Goal: Navigation & Orientation: Find specific page/section

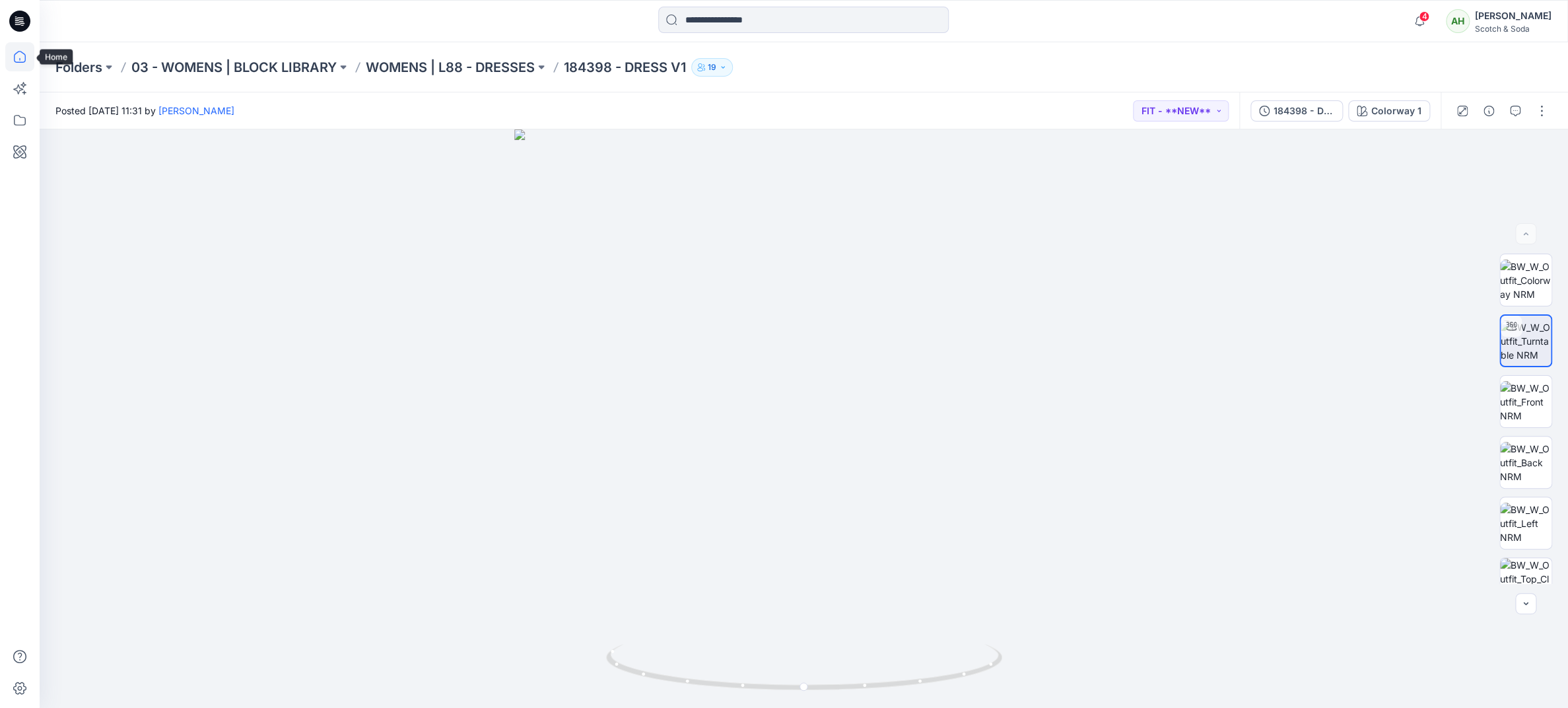
click at [18, 48] on icon at bounding box center [20, 57] width 29 height 29
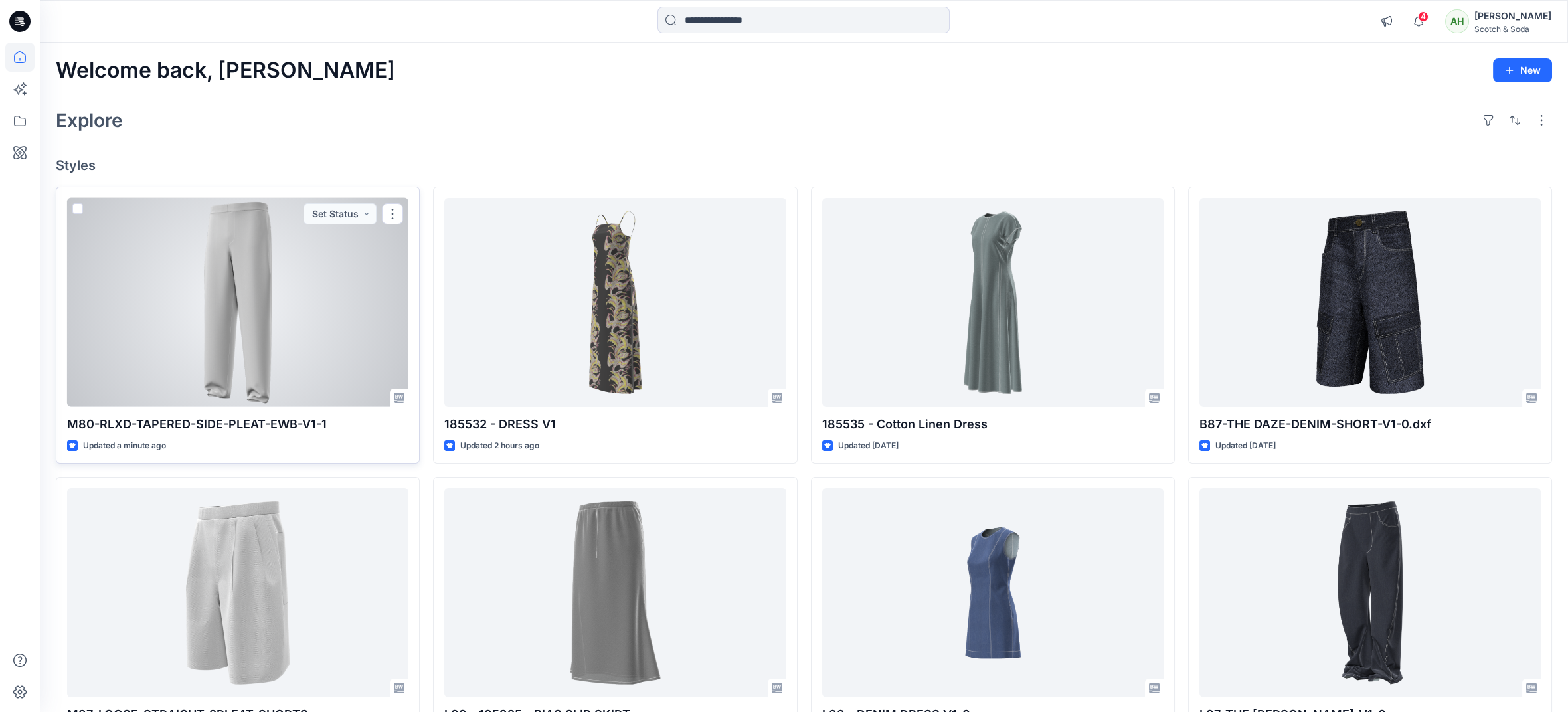
click at [318, 336] on div at bounding box center [237, 302] width 341 height 209
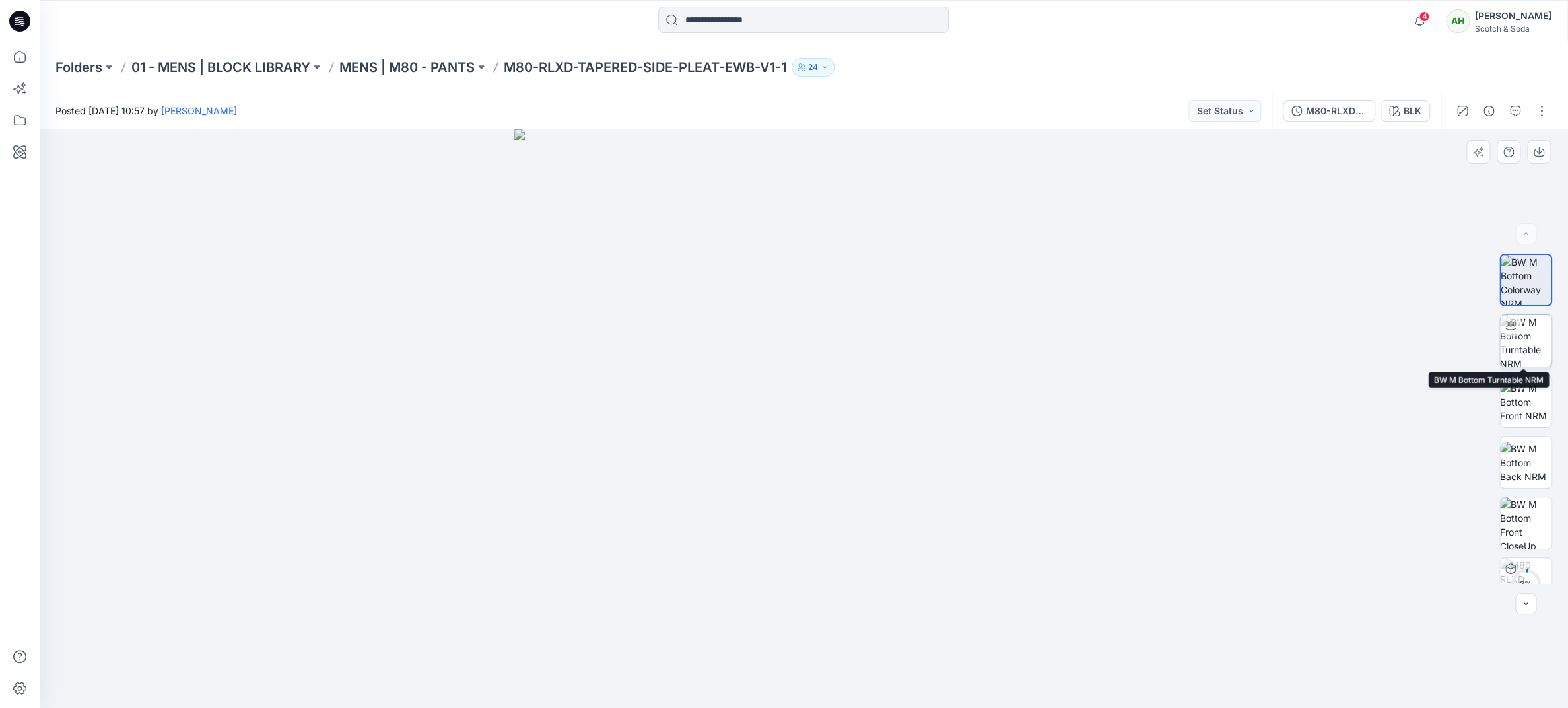
click at [1522, 338] on img at bounding box center [1525, 341] width 52 height 52
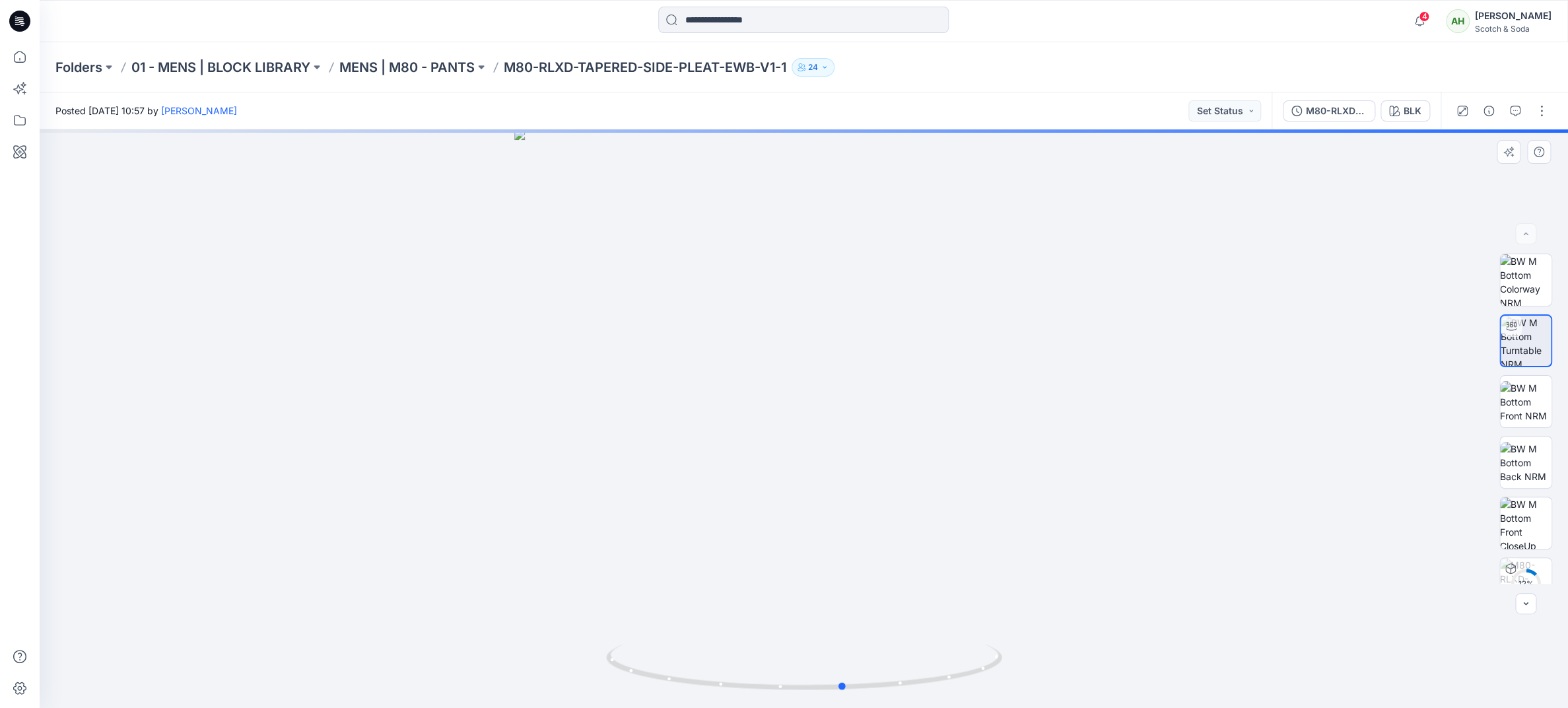
drag, startPoint x: 1098, startPoint y: 301, endPoint x: 742, endPoint y: 302, distance: 356.0
click at [742, 302] on div at bounding box center [804, 418] width 1529 height 578
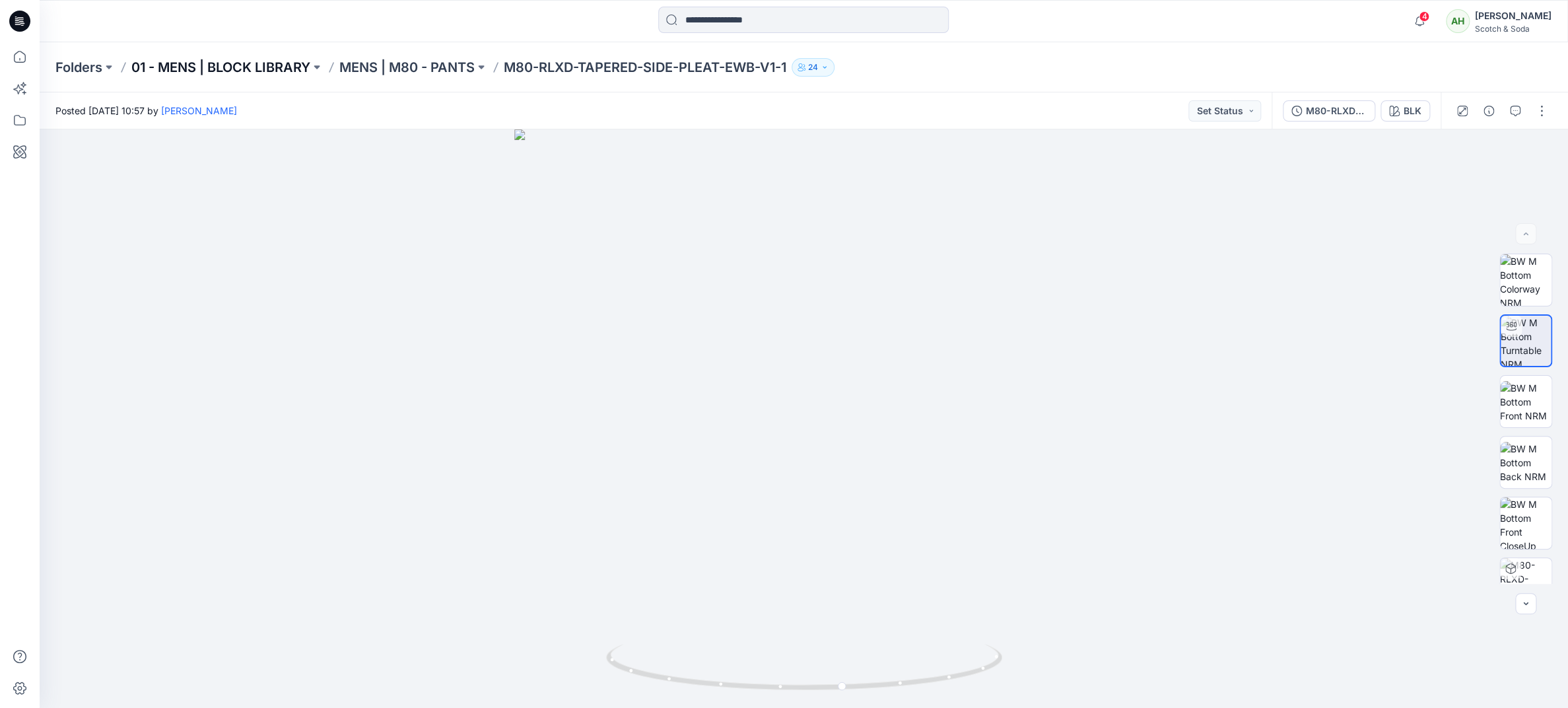
click at [218, 58] on p "01 - MENS | BLOCK LIBRARY" at bounding box center [221, 67] width 179 height 18
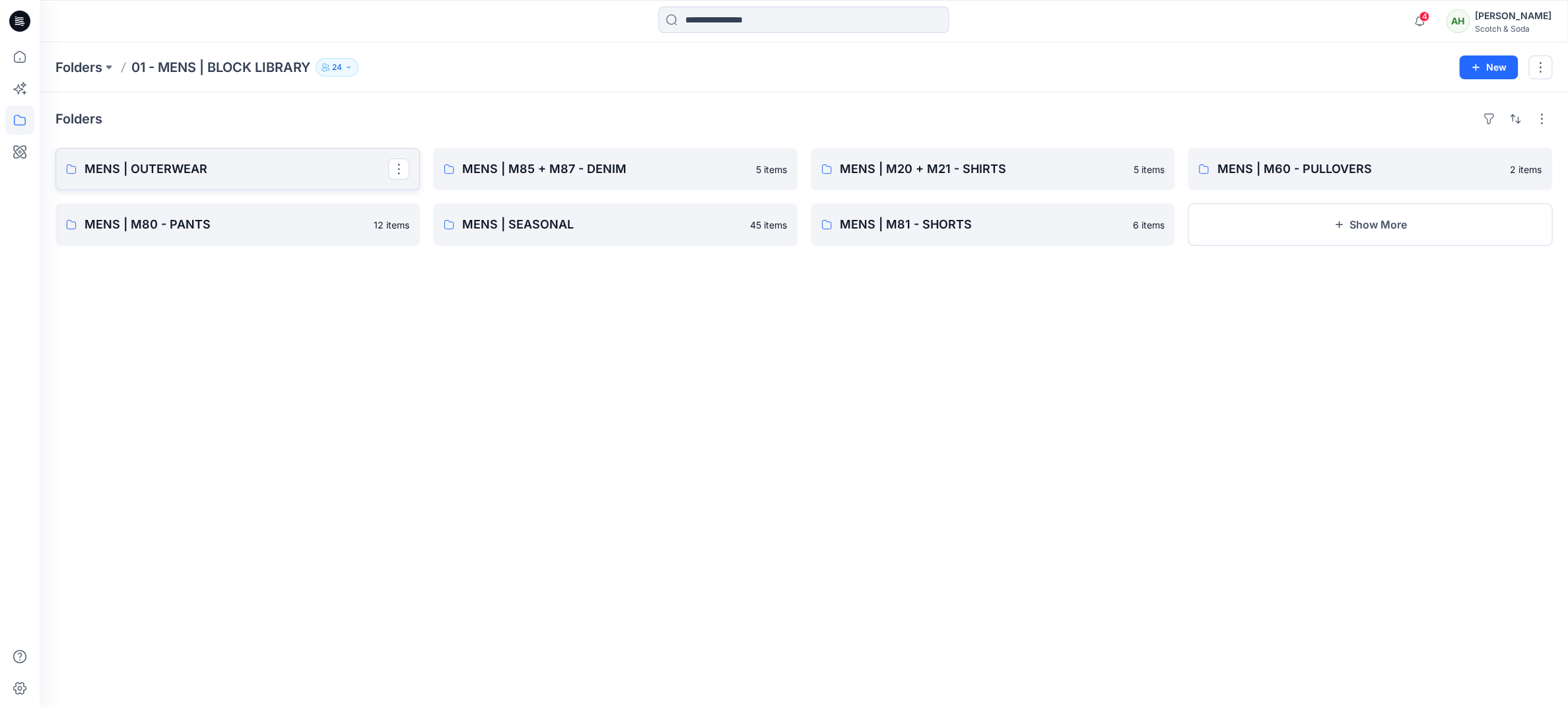
click at [130, 160] on p "MENS | OUTERWEAR" at bounding box center [236, 168] width 304 height 18
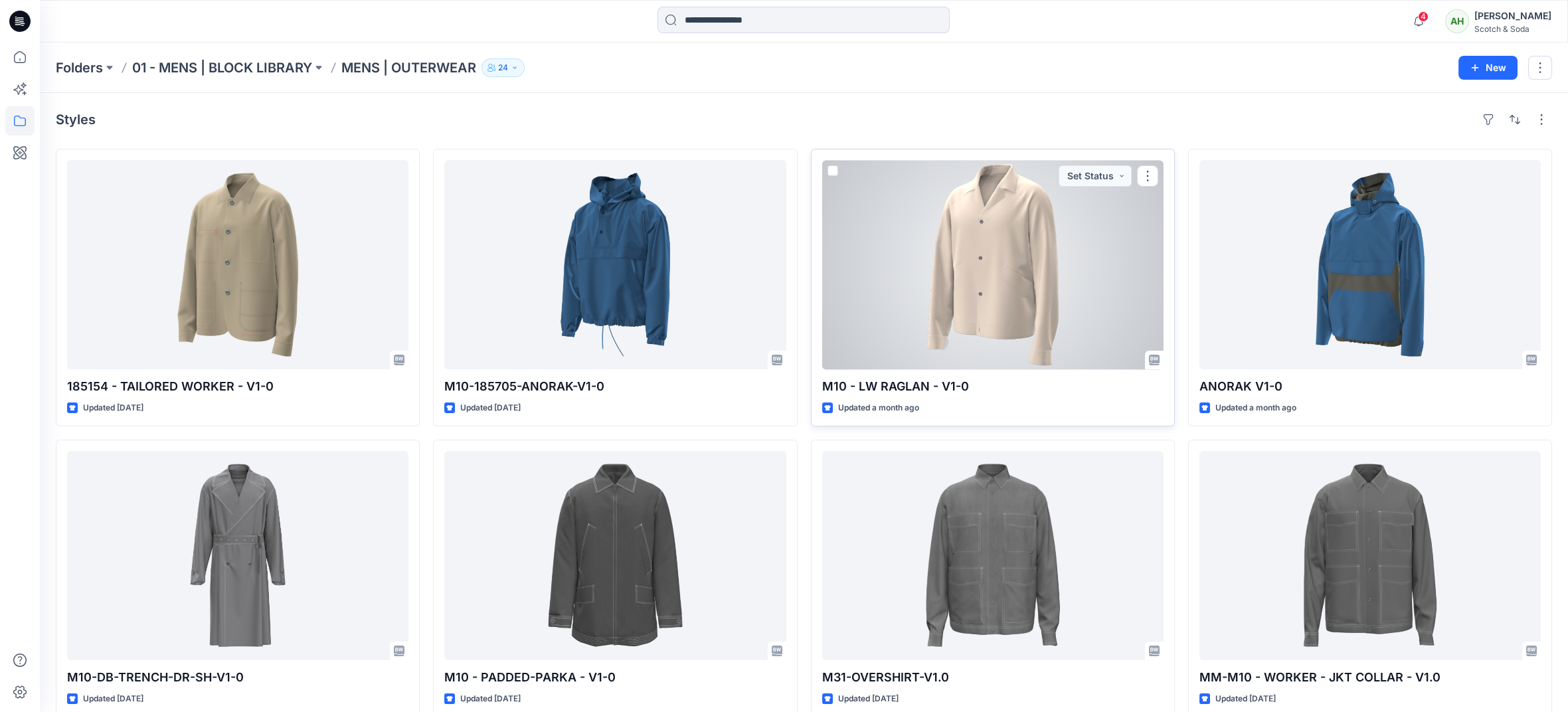
click at [1011, 240] on div at bounding box center [992, 264] width 341 height 209
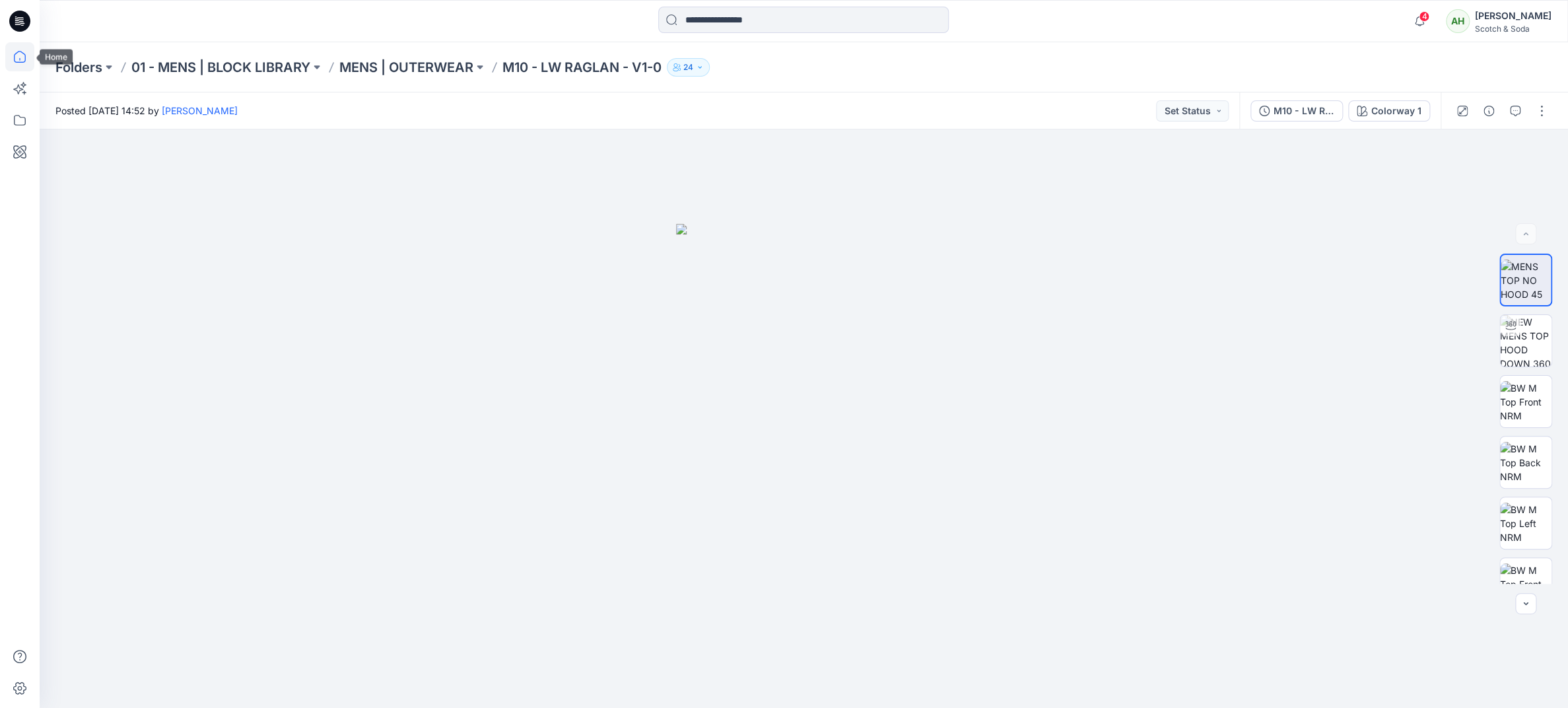
click at [18, 65] on icon at bounding box center [20, 57] width 29 height 29
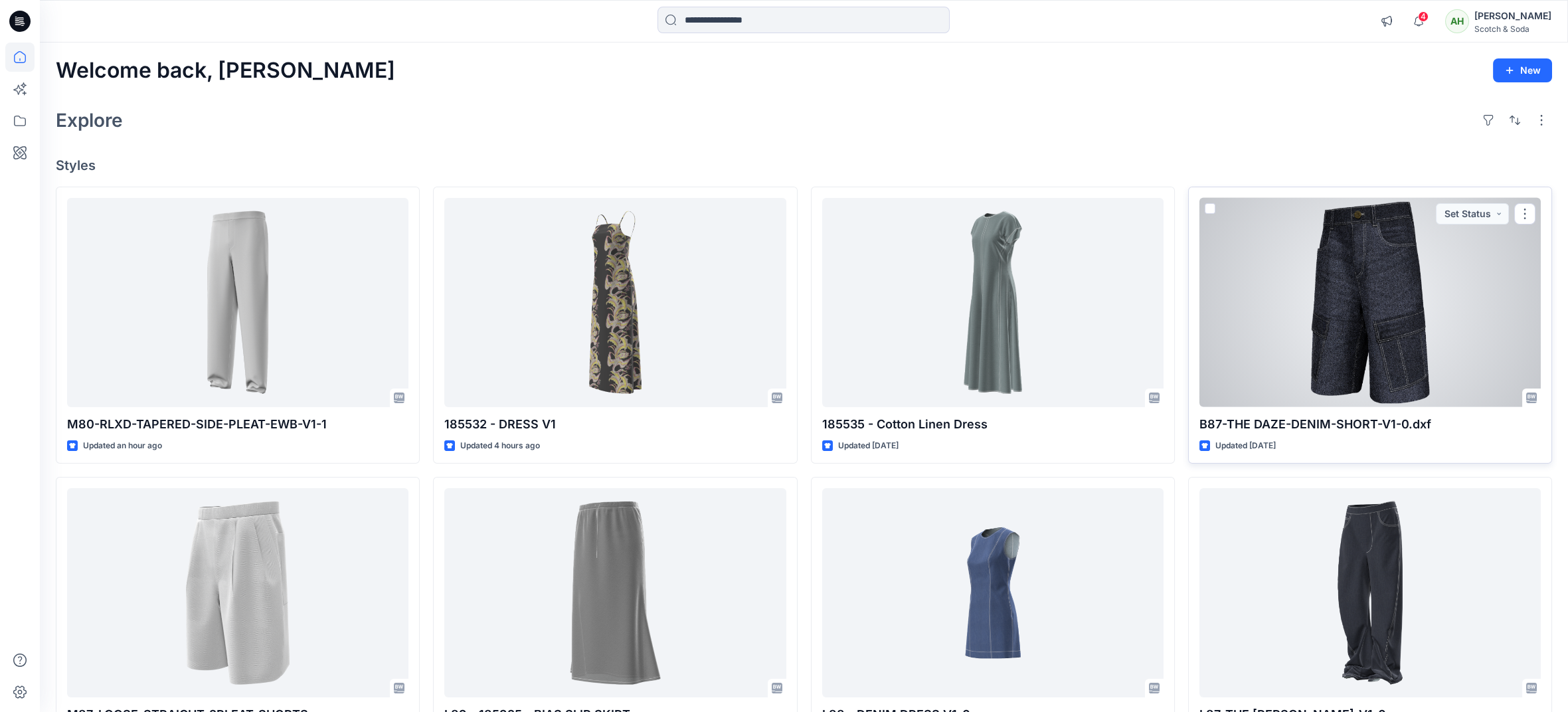
click at [1318, 313] on div at bounding box center [1370, 302] width 341 height 209
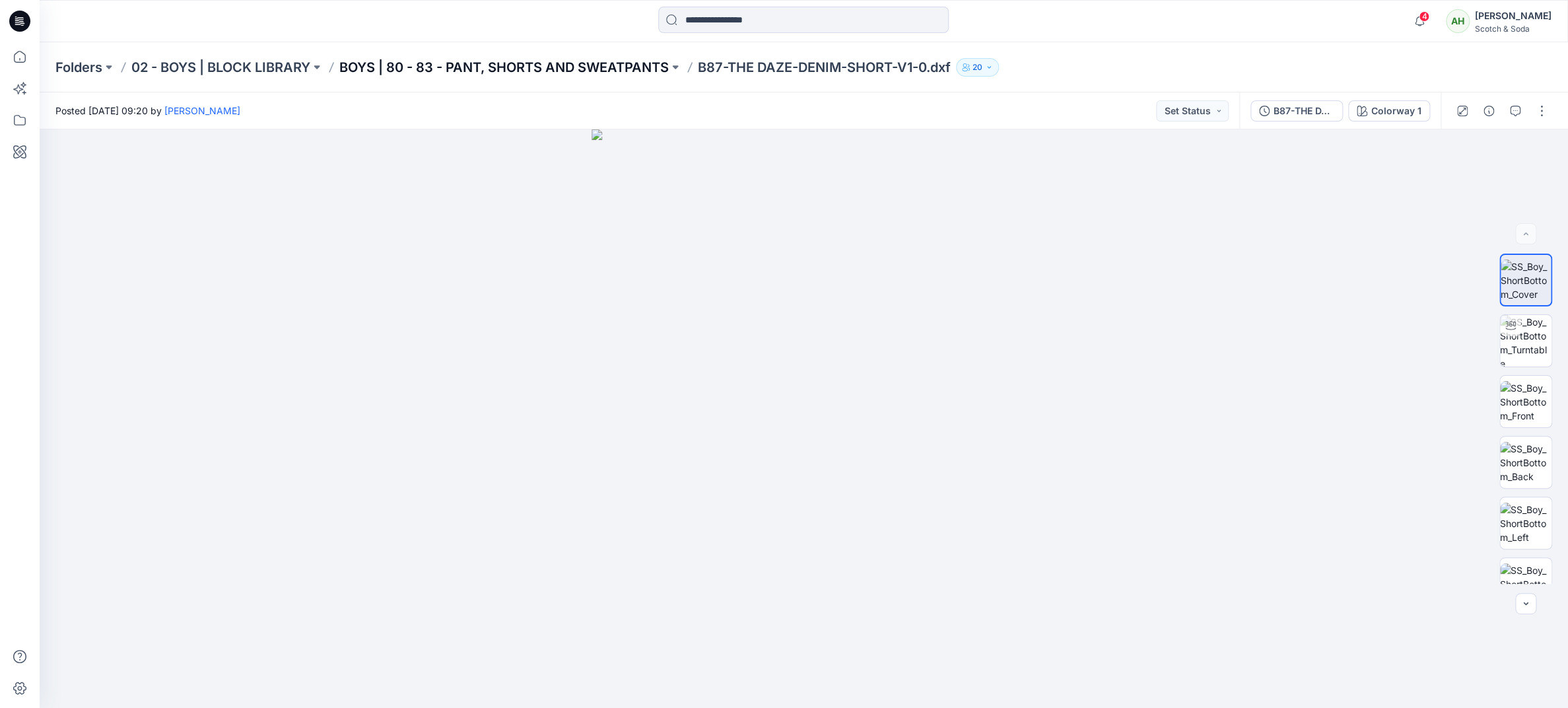
click at [578, 67] on p "BOYS | 80 - 83 - PANT, SHORTS AND SWEATPANTS" at bounding box center [504, 67] width 330 height 18
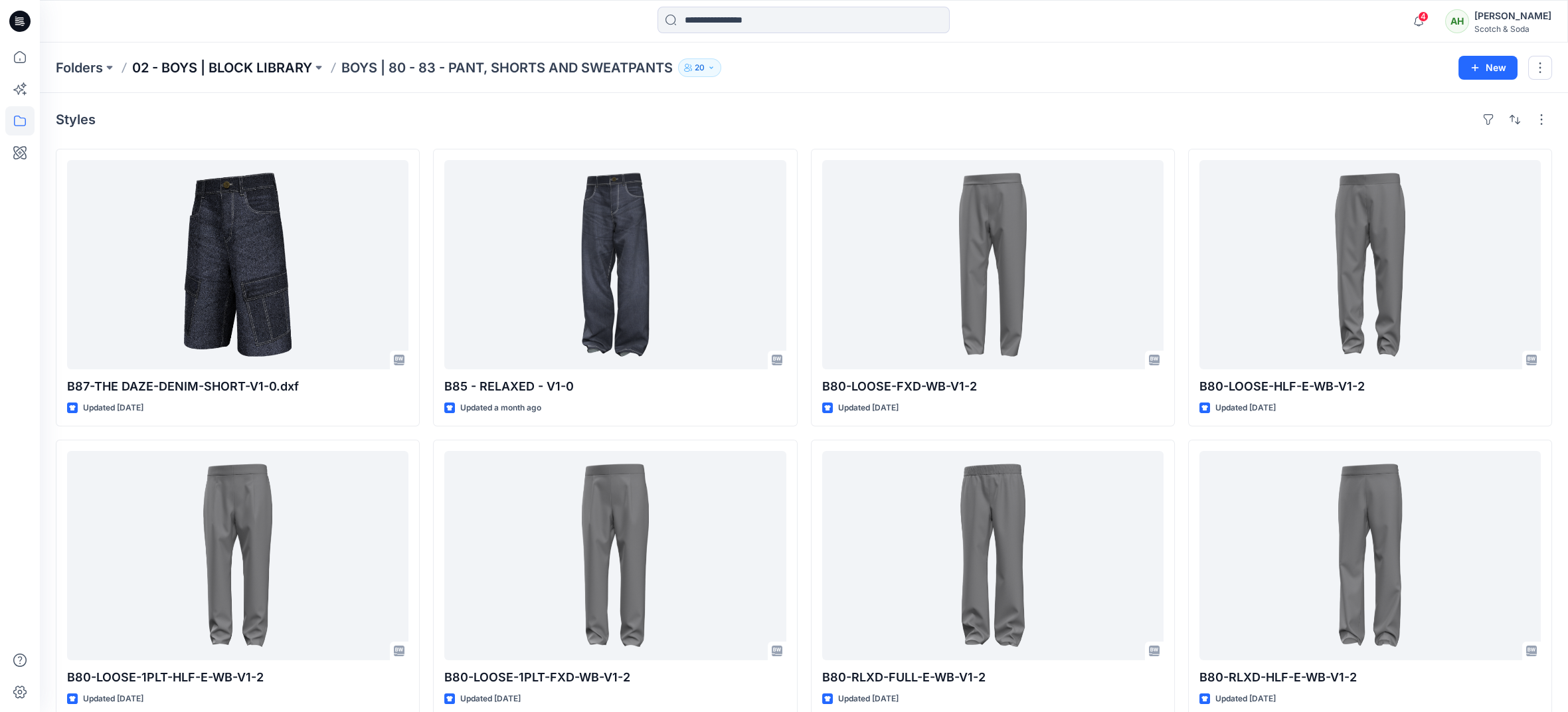
click at [252, 65] on p "02 - BOYS | BLOCK LIBRARY" at bounding box center [222, 67] width 180 height 18
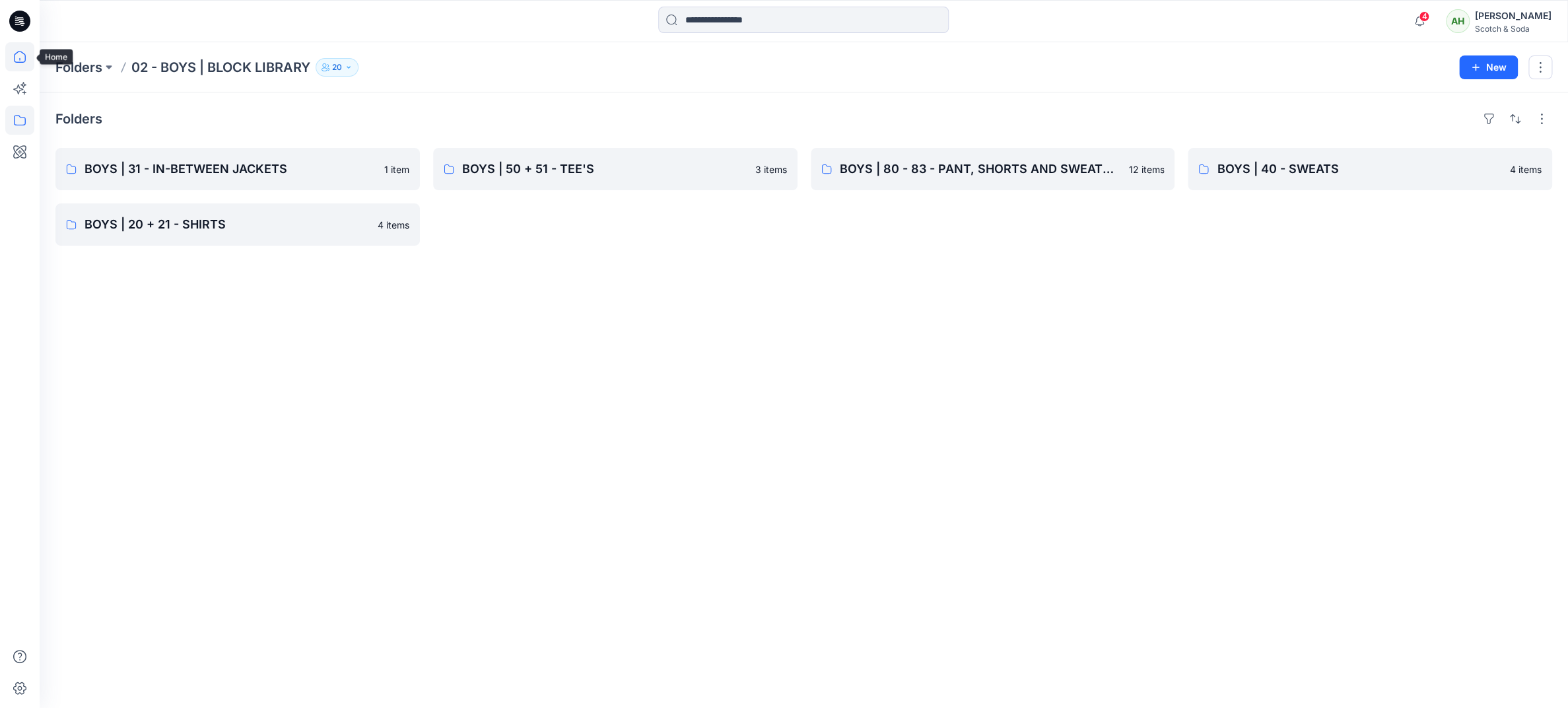
click at [24, 59] on icon at bounding box center [20, 57] width 29 height 29
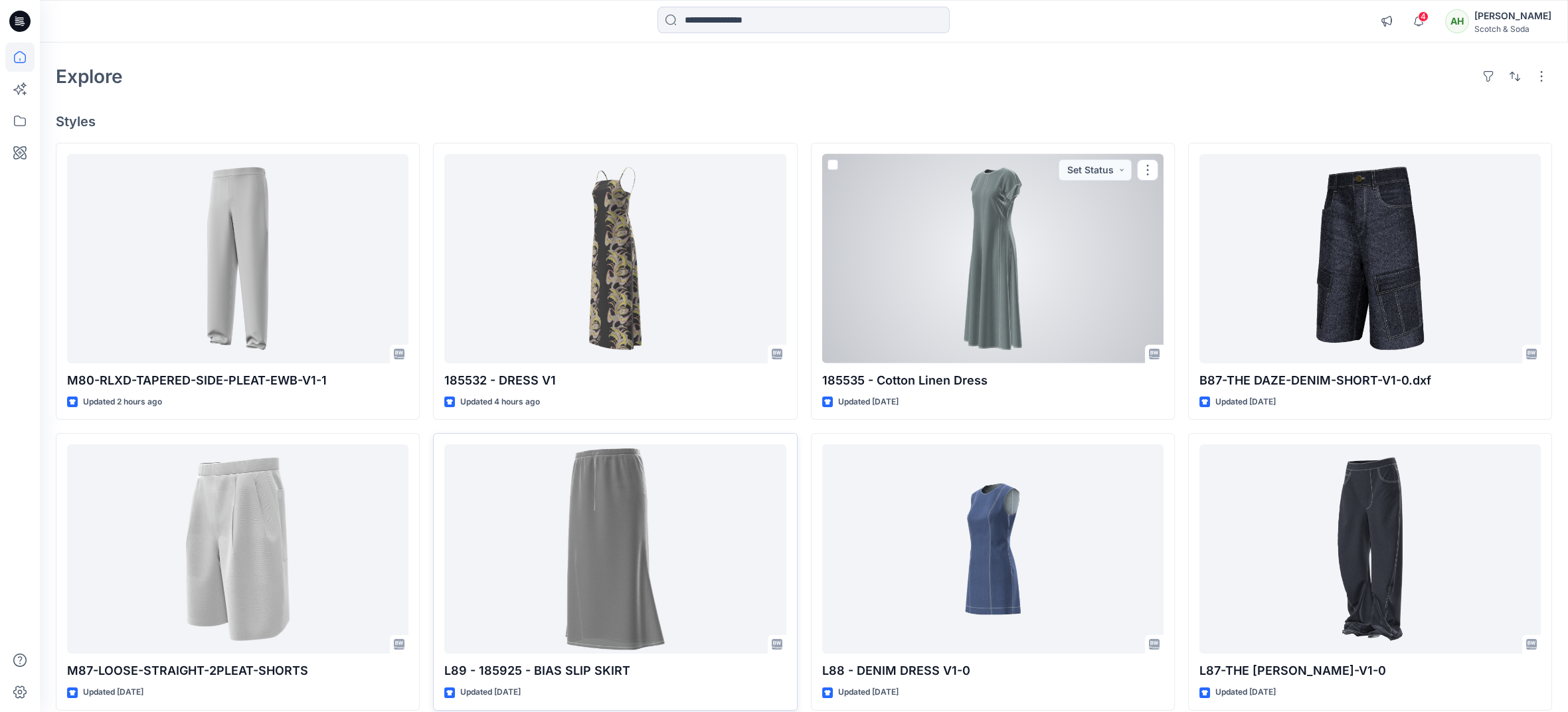
scroll to position [140, 0]
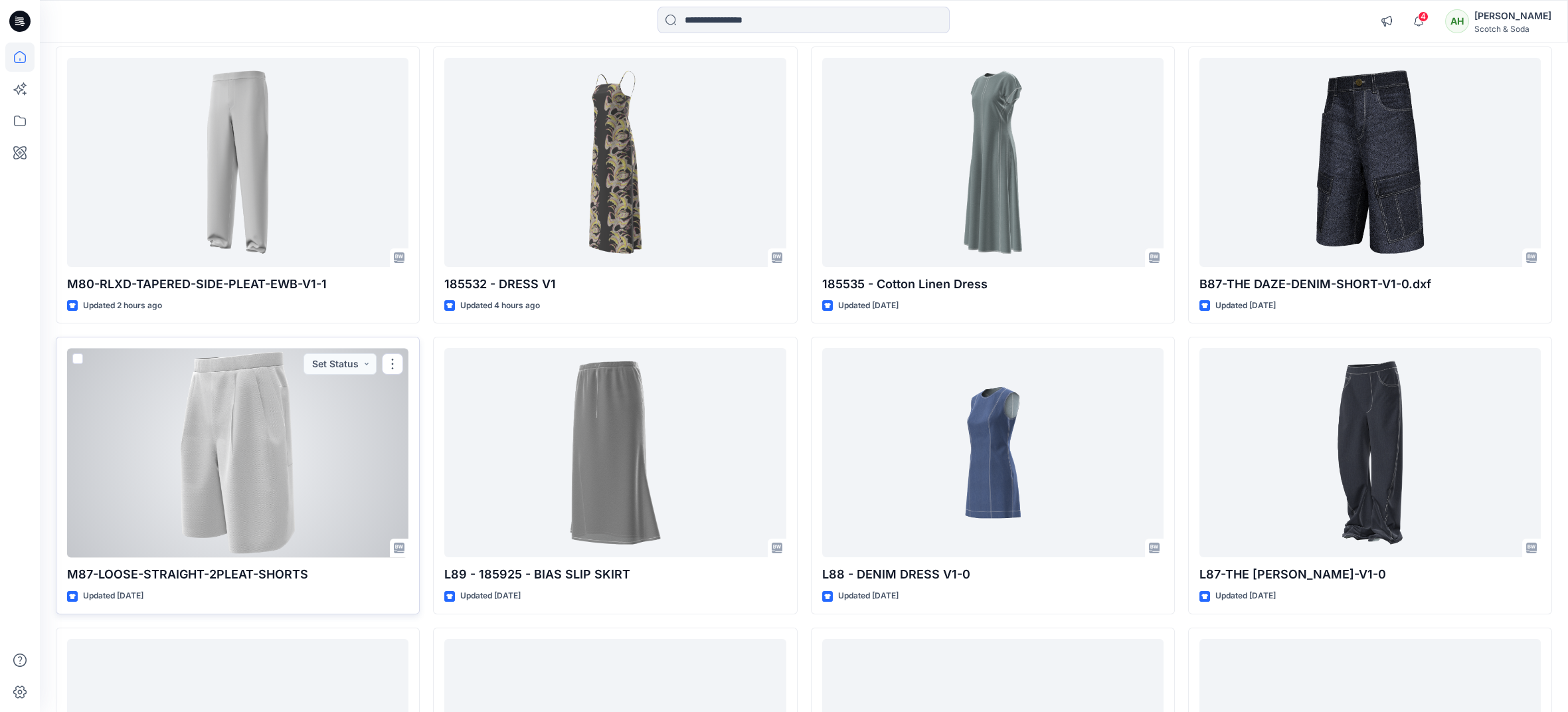
click at [335, 456] on div at bounding box center [237, 452] width 341 height 209
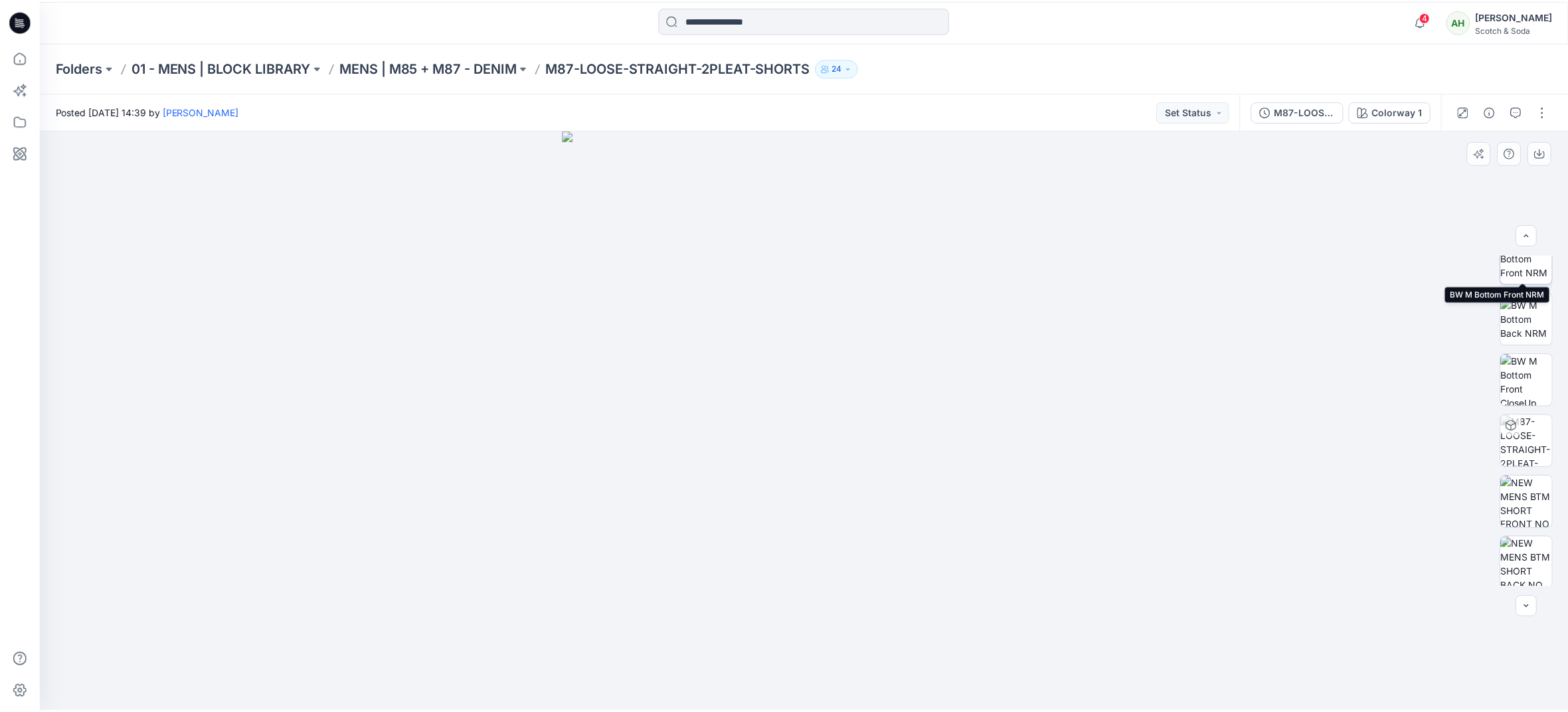
scroll to position [148, 0]
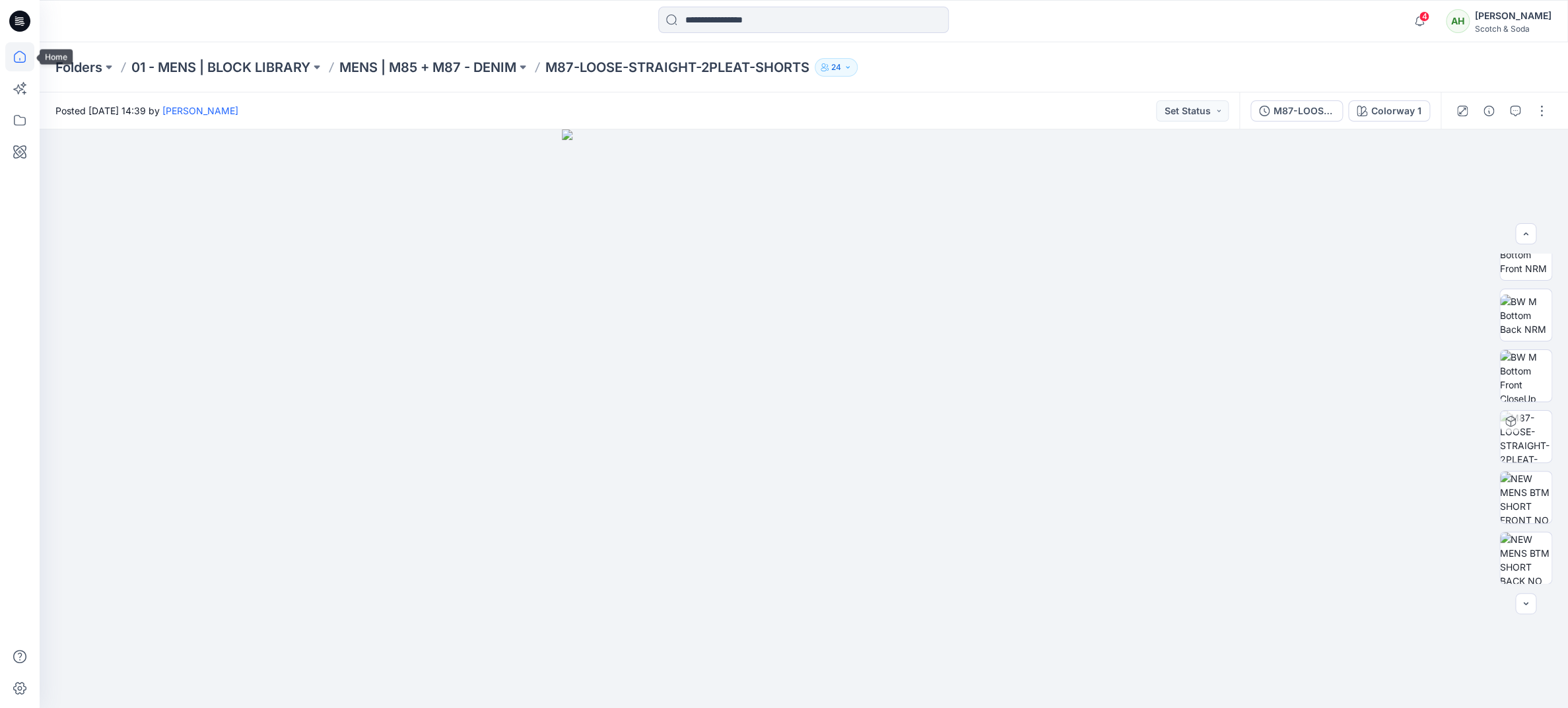
click at [25, 54] on icon at bounding box center [20, 57] width 29 height 29
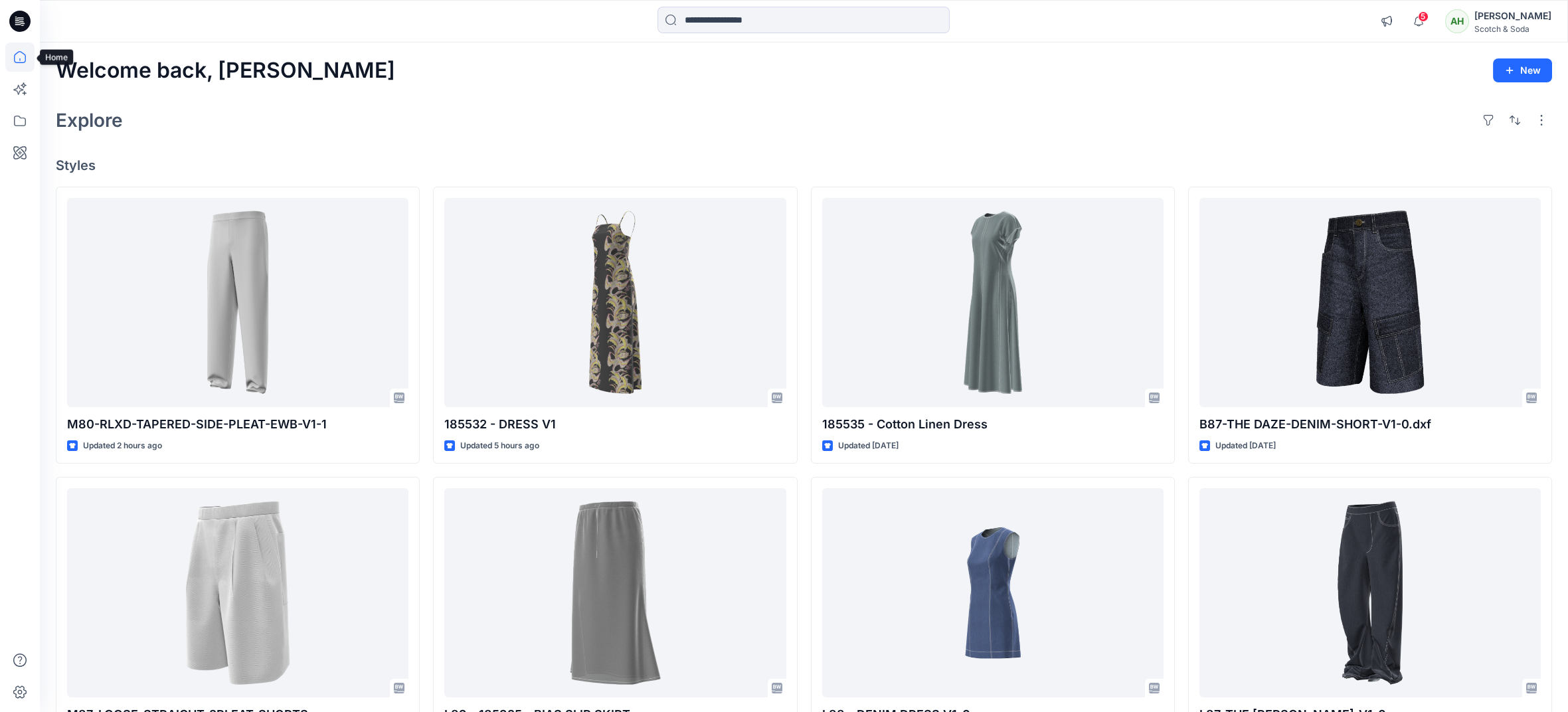
click at [18, 56] on icon at bounding box center [20, 57] width 29 height 29
click at [21, 53] on icon at bounding box center [20, 57] width 29 height 29
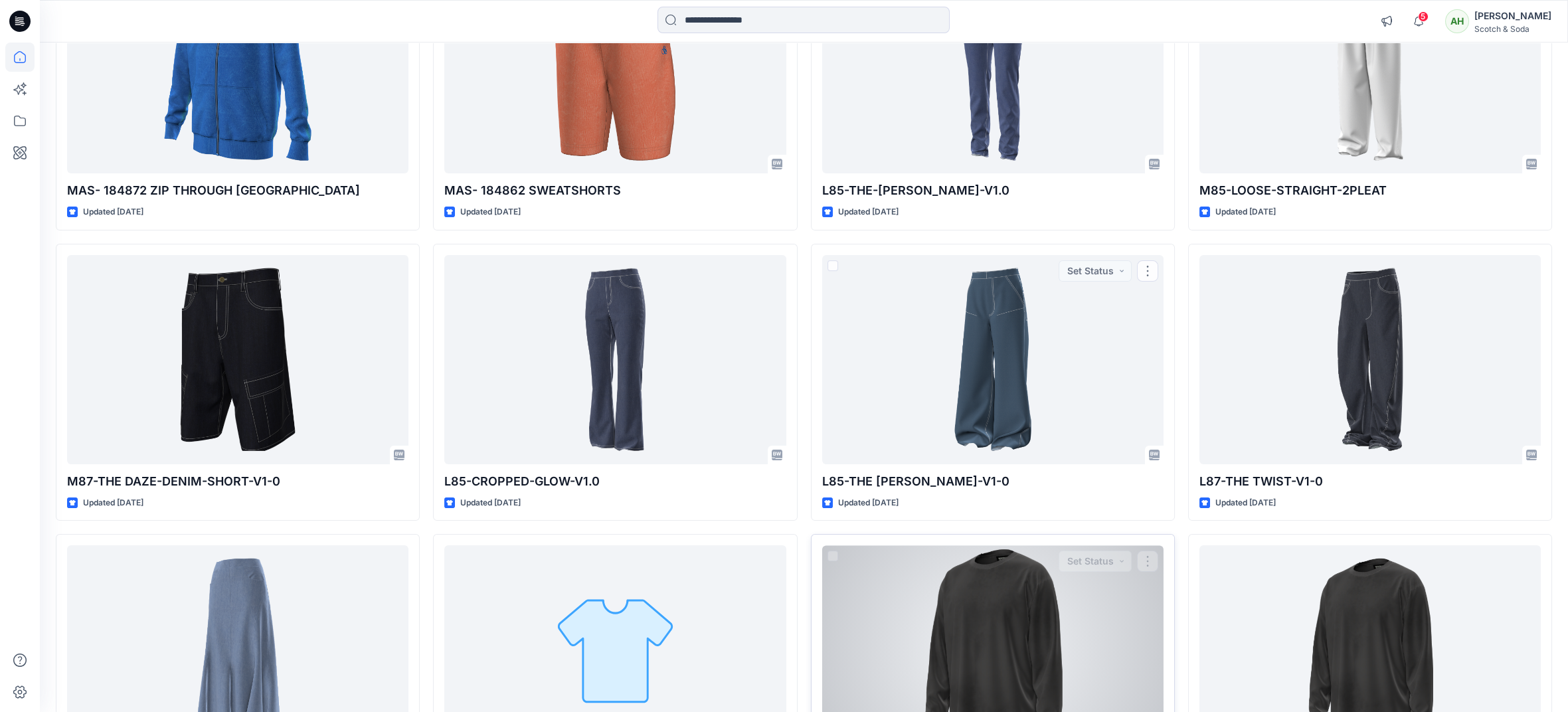
scroll to position [1659, 0]
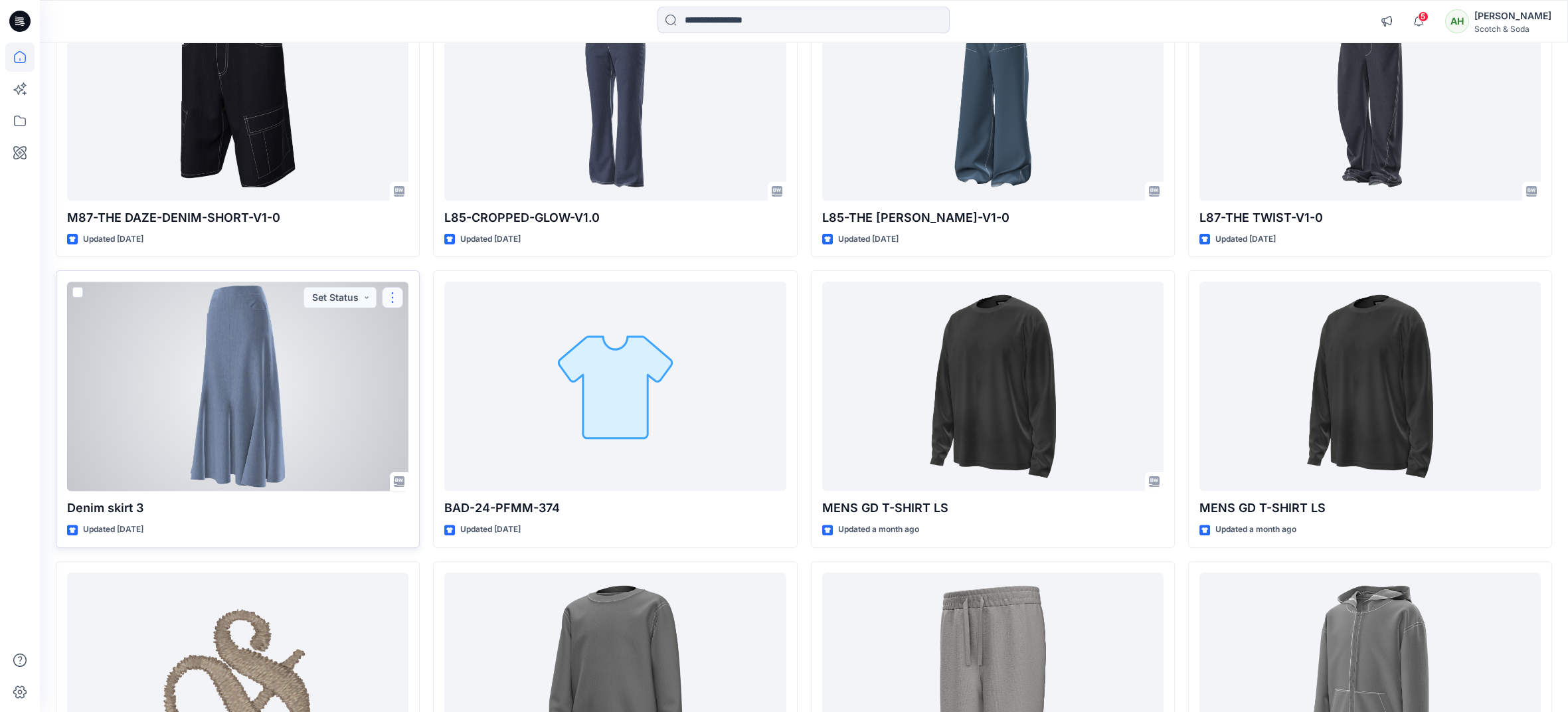
click at [395, 302] on button "button" at bounding box center [392, 297] width 21 height 21
click at [427, 326] on button "Edit" at bounding box center [456, 329] width 143 height 25
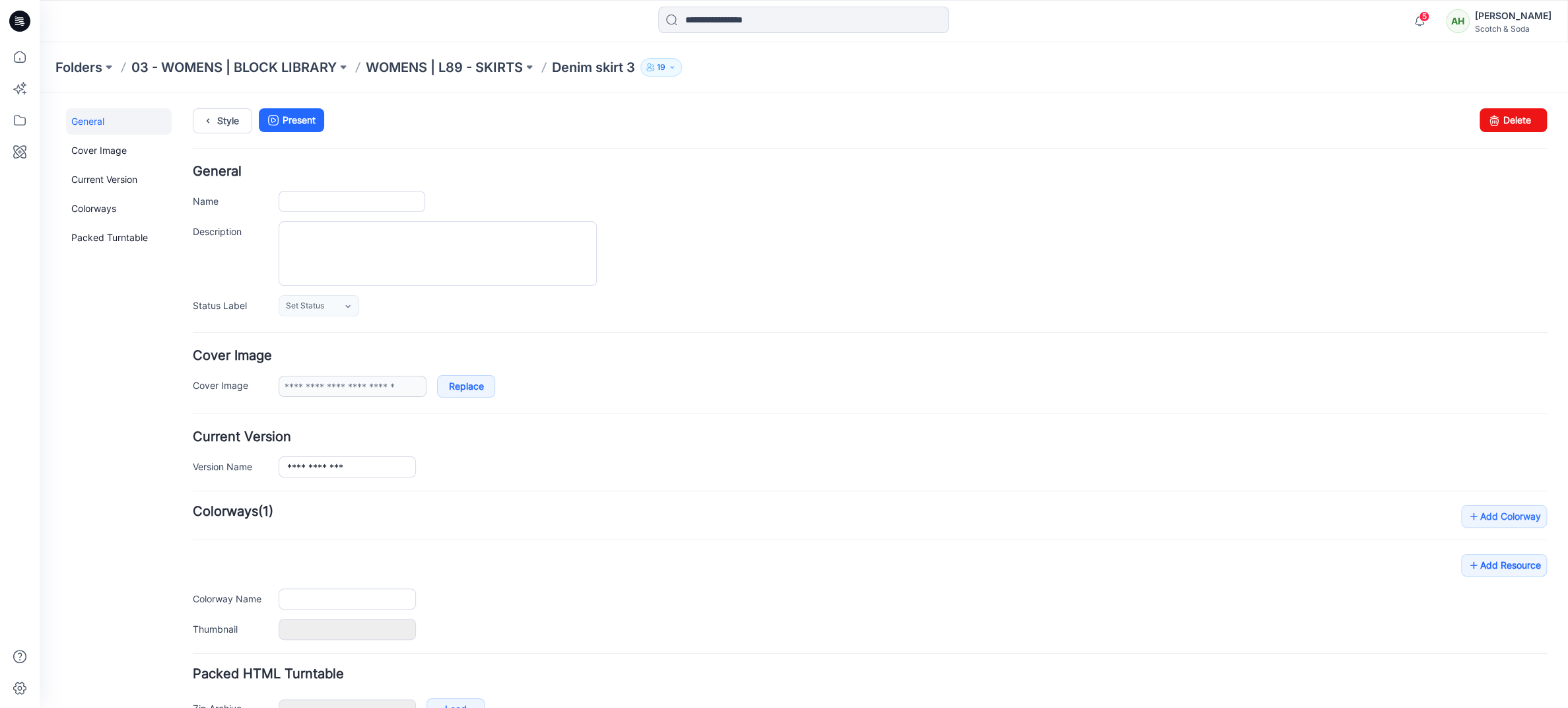
type input "**********"
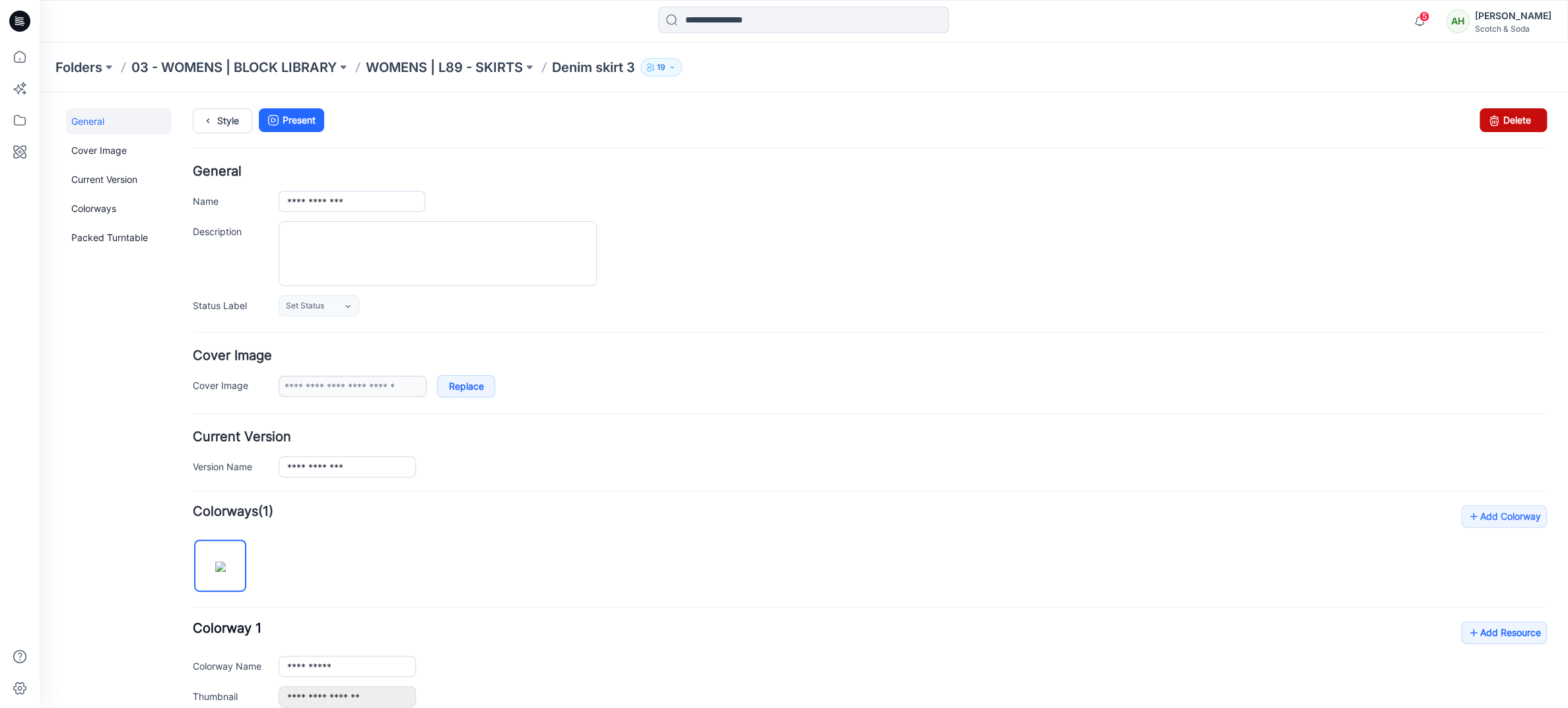
click at [1514, 122] on link "Delete" at bounding box center [1513, 120] width 68 height 24
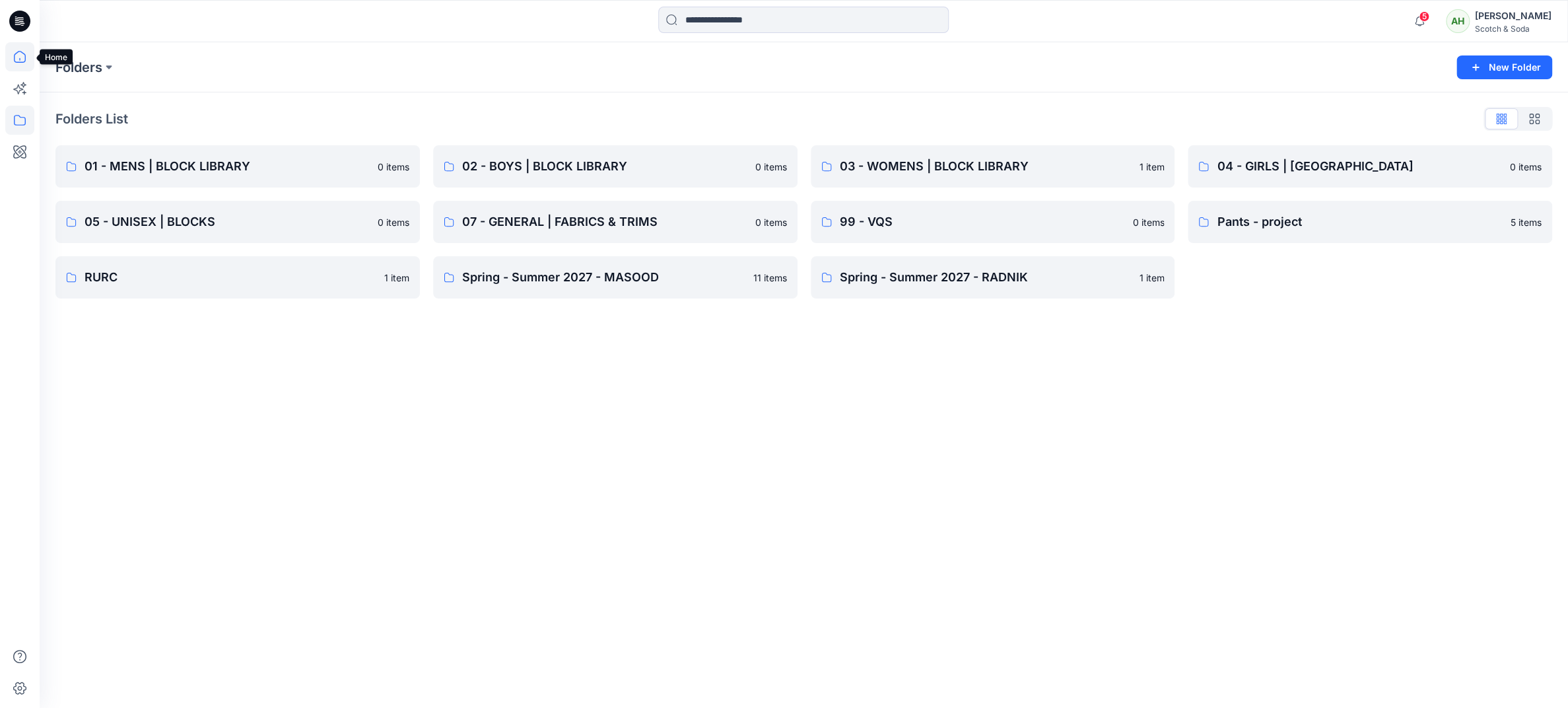
click at [17, 50] on icon at bounding box center [20, 57] width 29 height 29
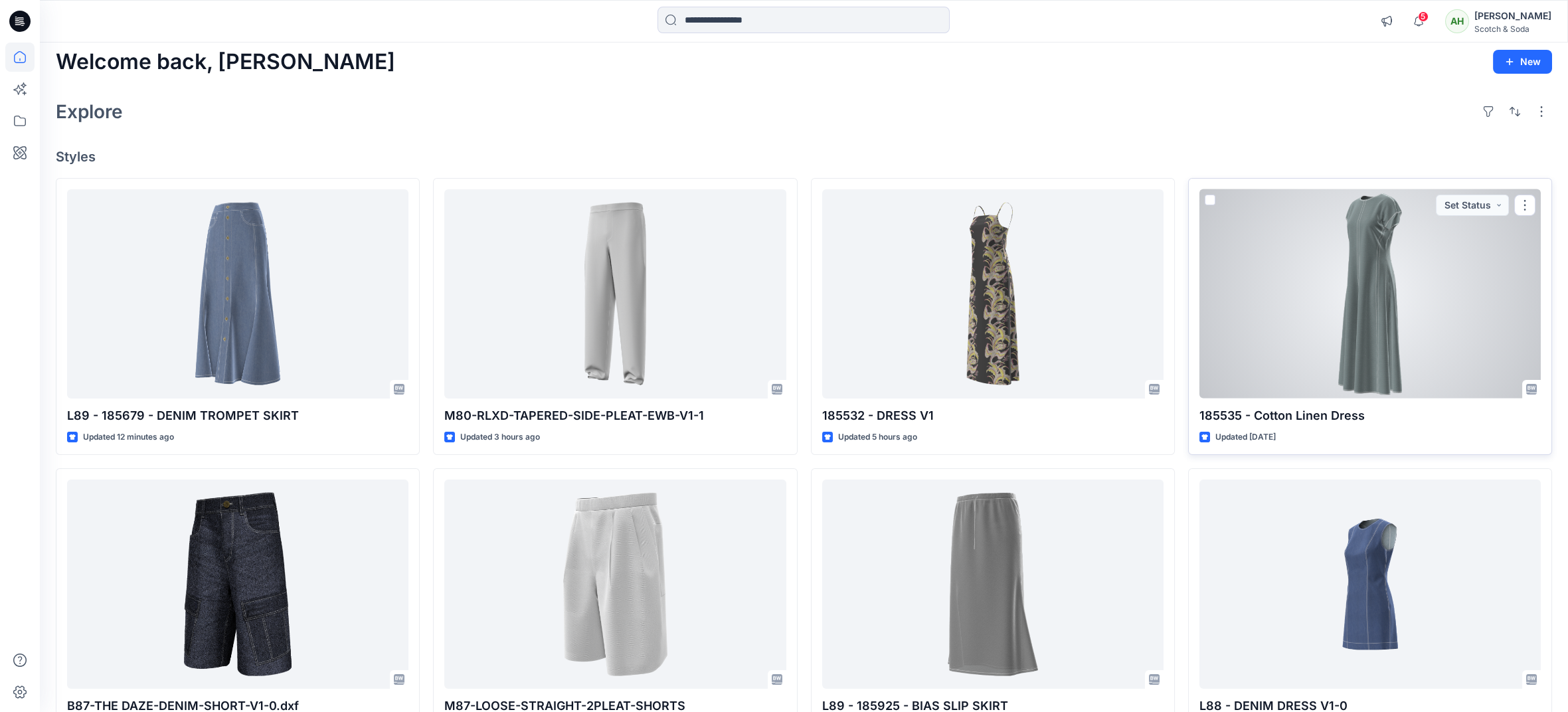
scroll to position [82, 0]
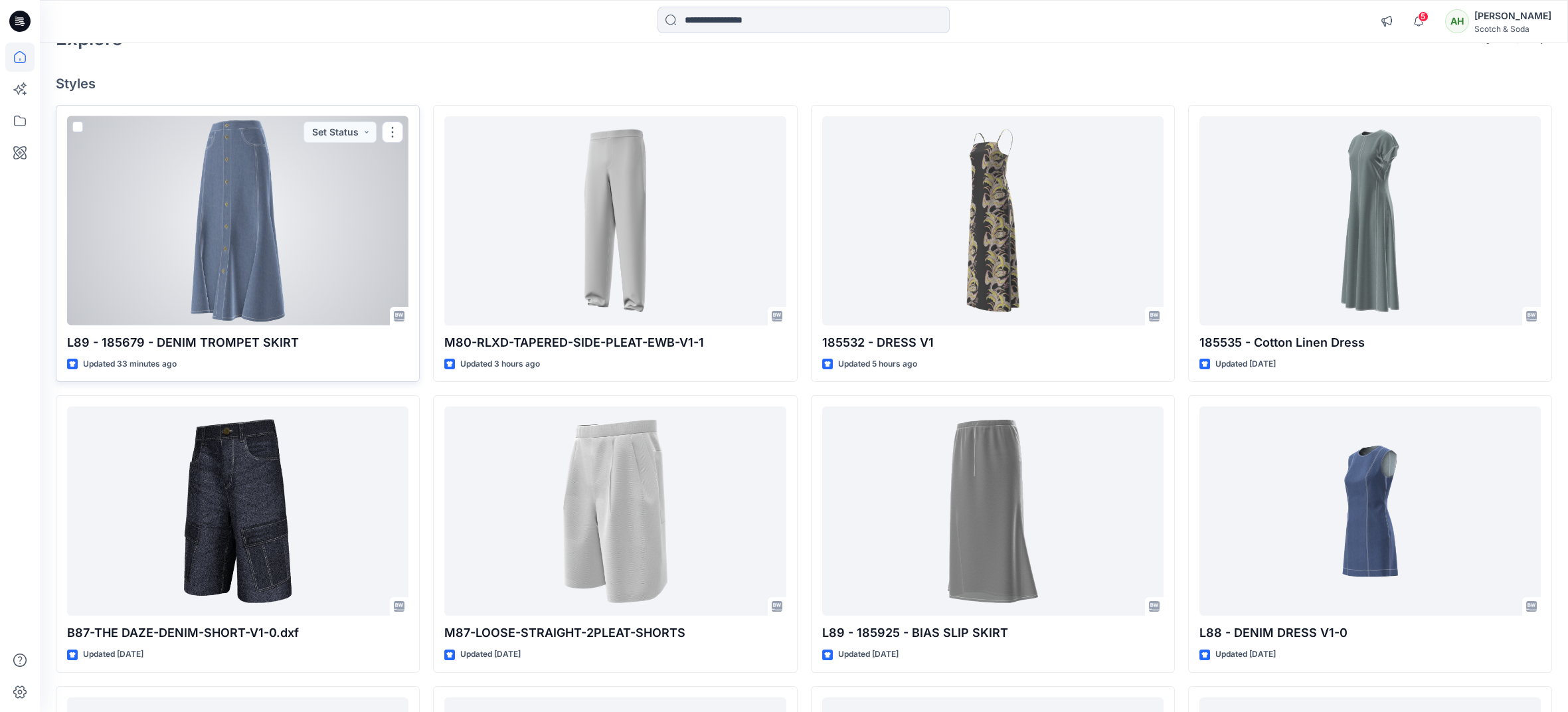
click at [121, 180] on div at bounding box center [237, 221] width 341 height 209
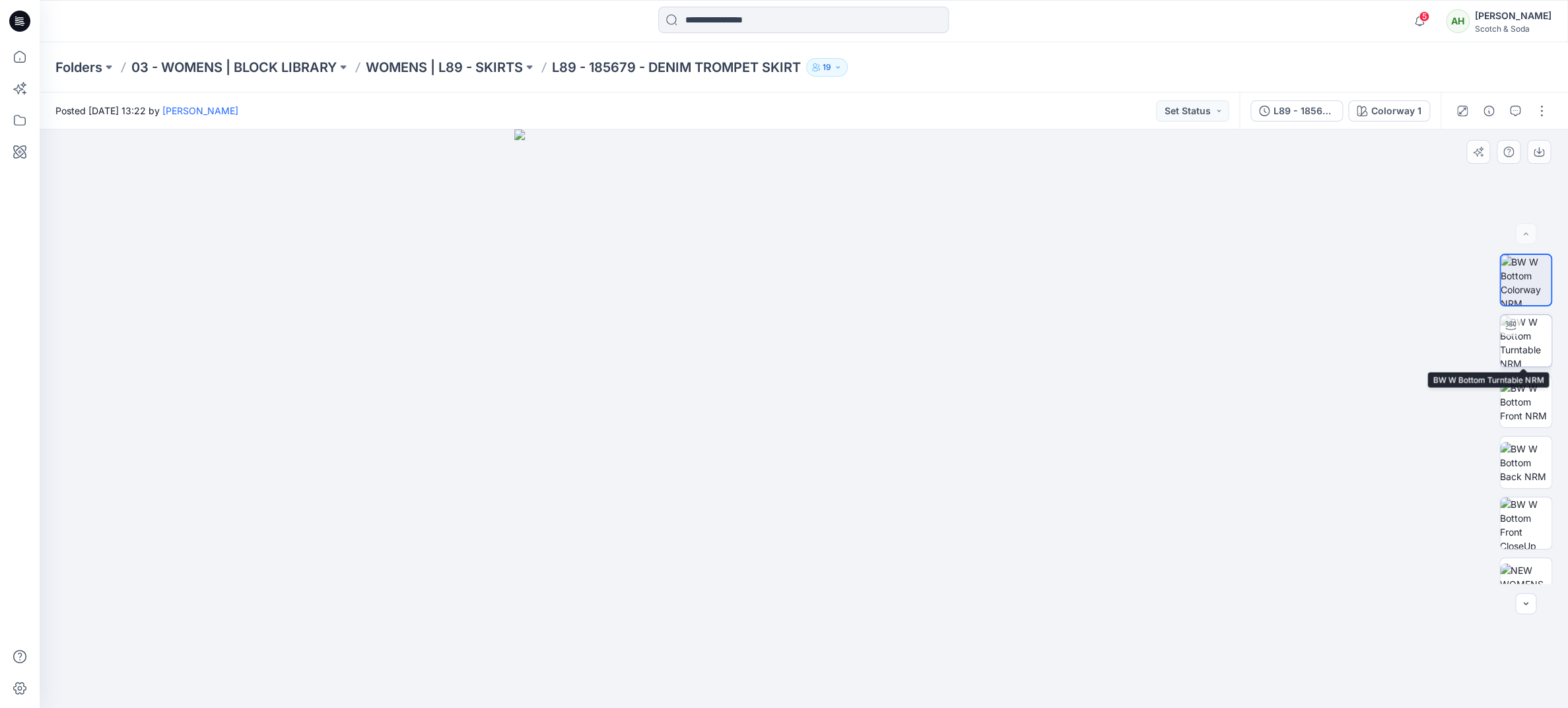
click at [1522, 343] on img at bounding box center [1525, 341] width 52 height 52
drag, startPoint x: 1039, startPoint y: 424, endPoint x: 681, endPoint y: 449, distance: 358.9
click at [681, 449] on div at bounding box center [804, 418] width 1529 height 578
click at [19, 58] on icon at bounding box center [19, 60] width 1 height 3
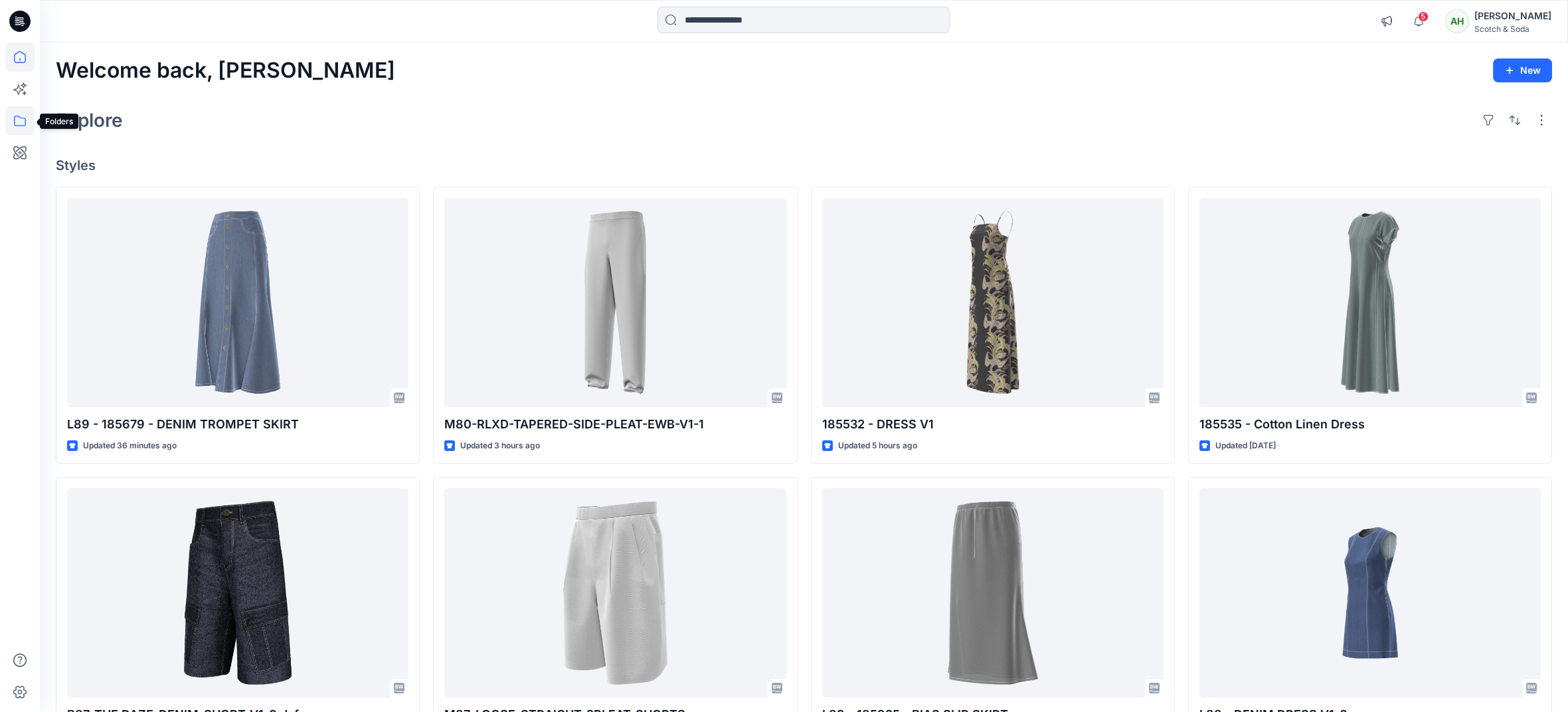
click at [13, 120] on icon at bounding box center [20, 120] width 29 height 29
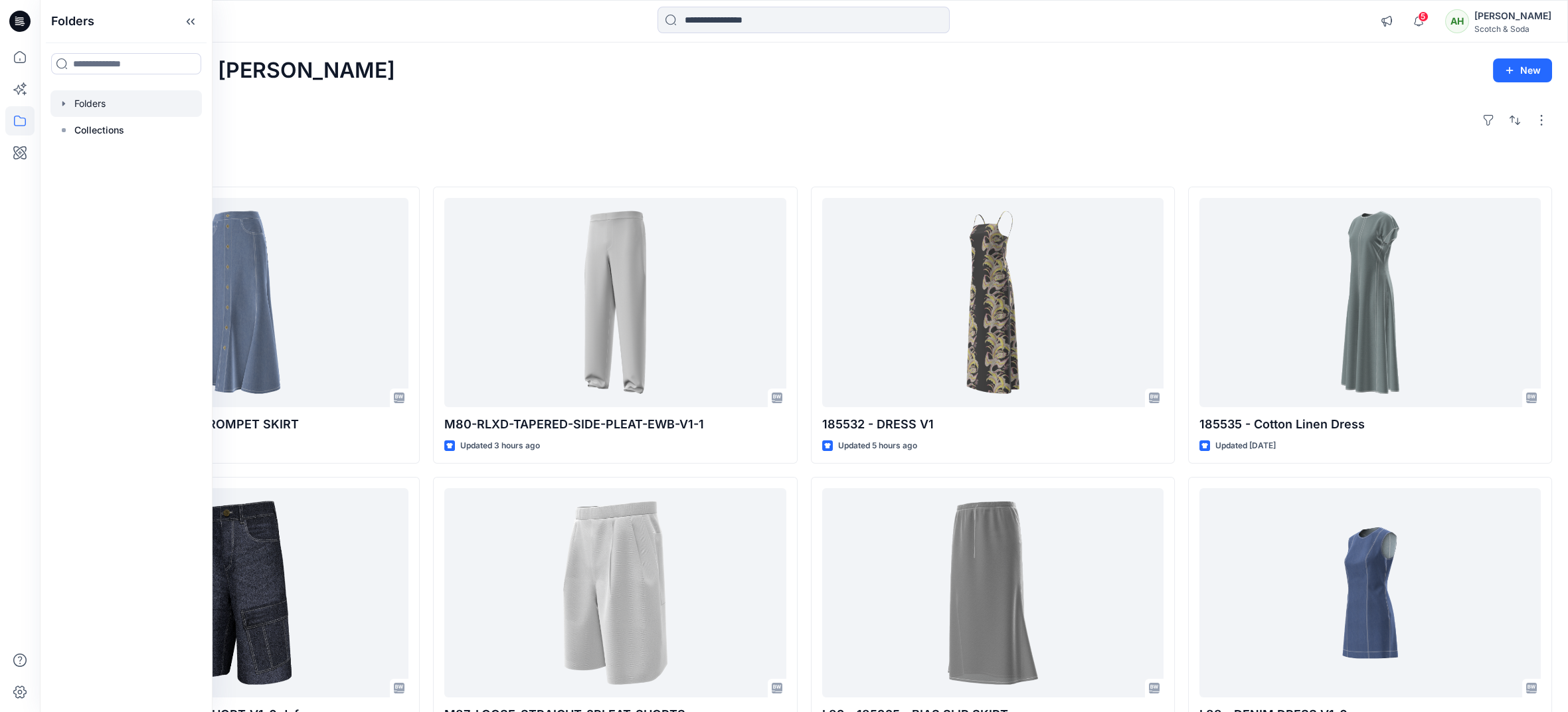
click at [110, 102] on div at bounding box center [126, 104] width 151 height 26
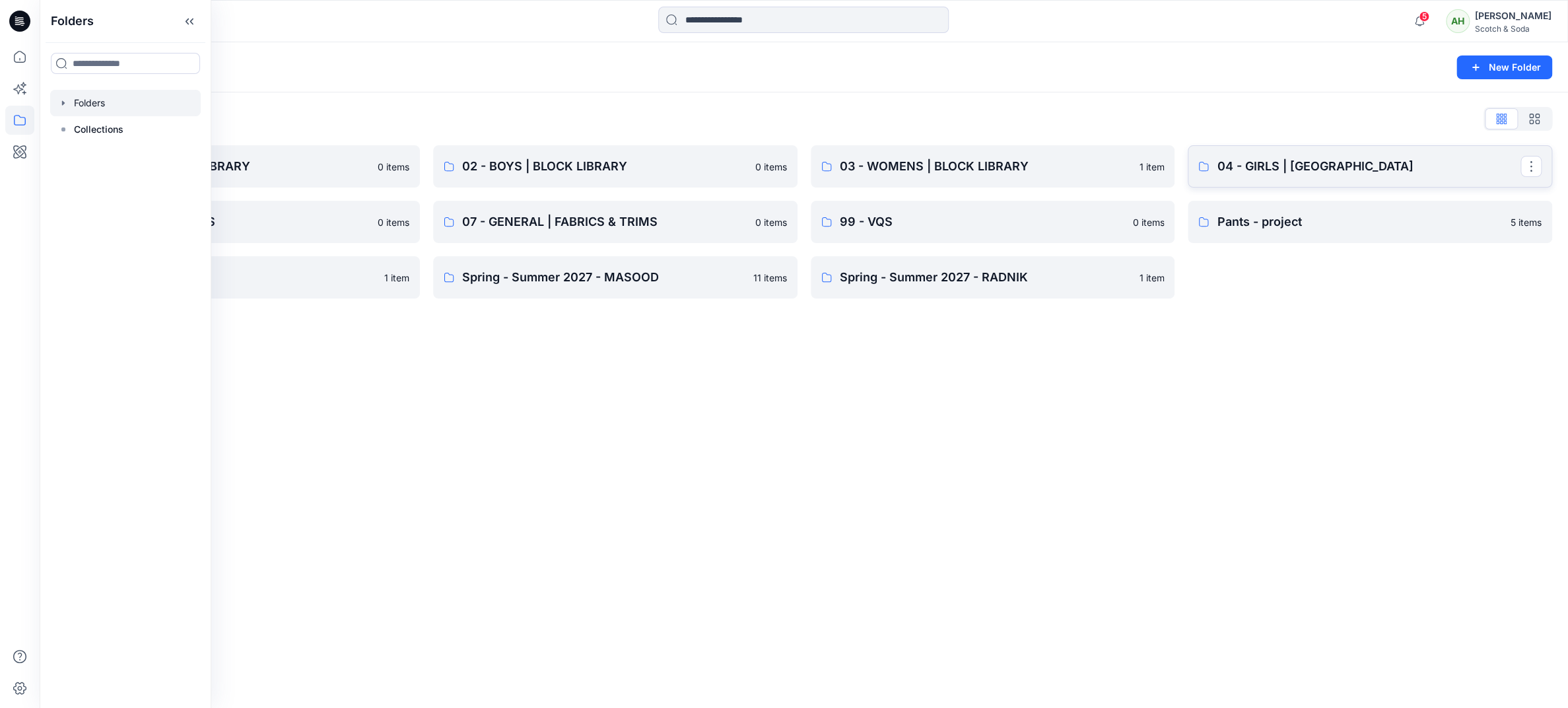
click at [1326, 156] on link "04 - GIRLS | BLOCK LIBRARY" at bounding box center [1370, 166] width 365 height 42
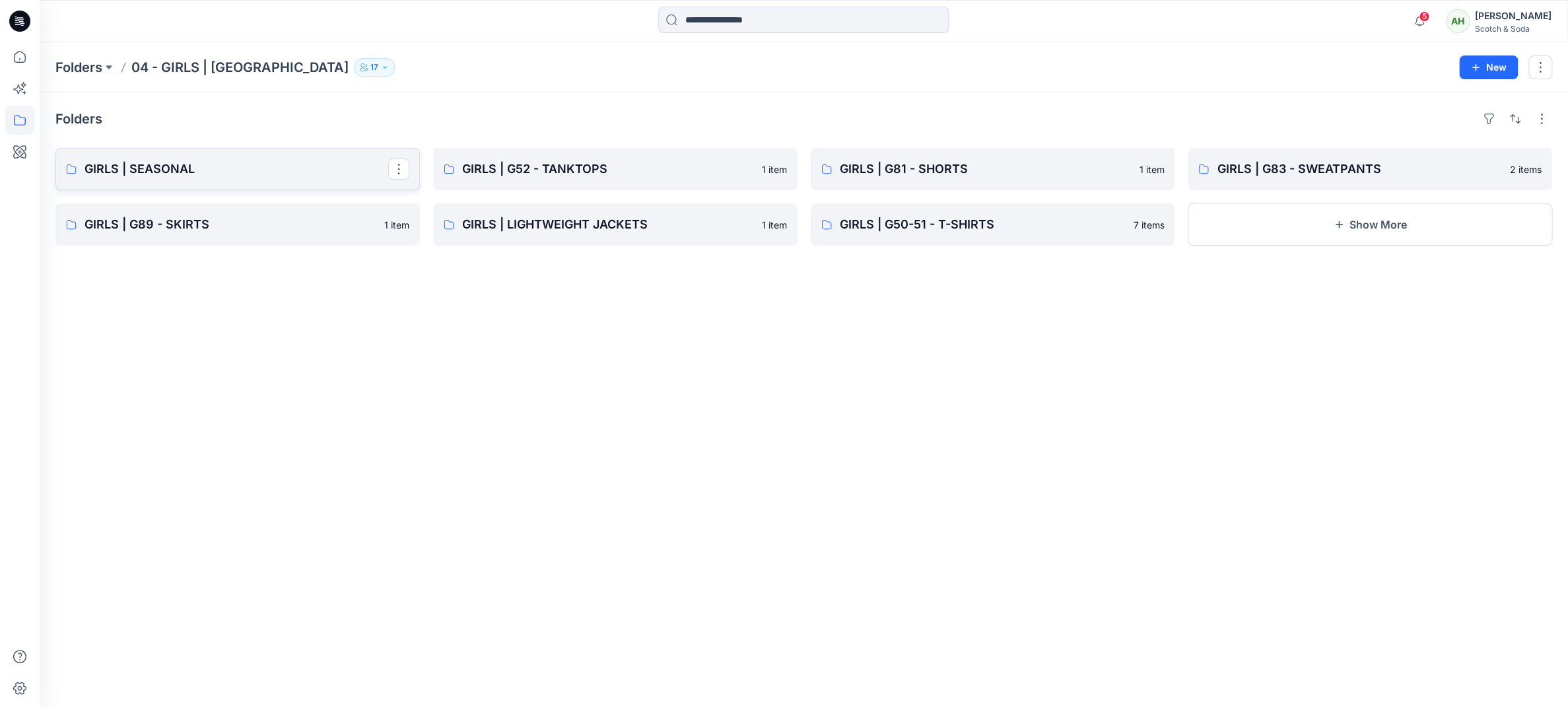
click at [268, 166] on p "GIRLS | SEASONAL" at bounding box center [236, 168] width 304 height 18
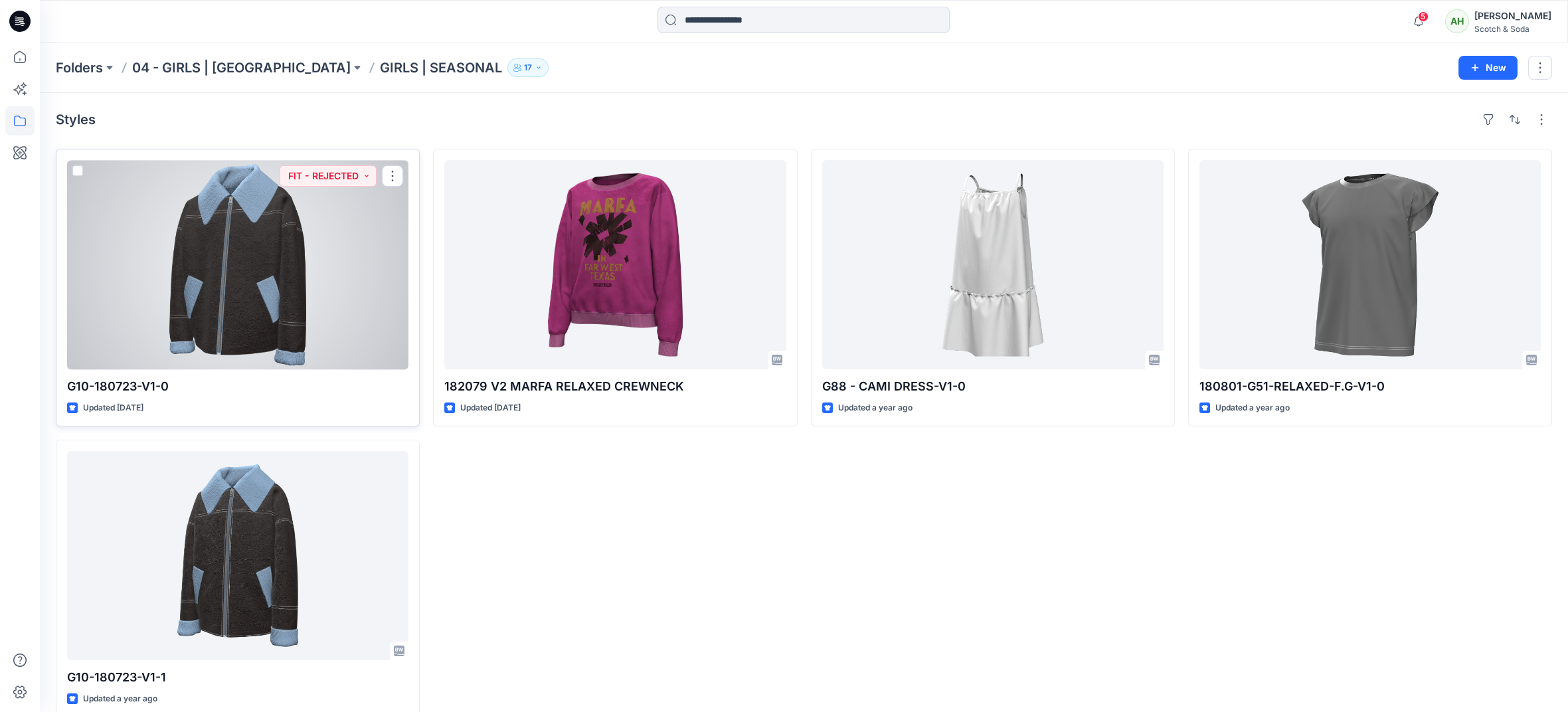
click at [335, 253] on div at bounding box center [237, 264] width 341 height 209
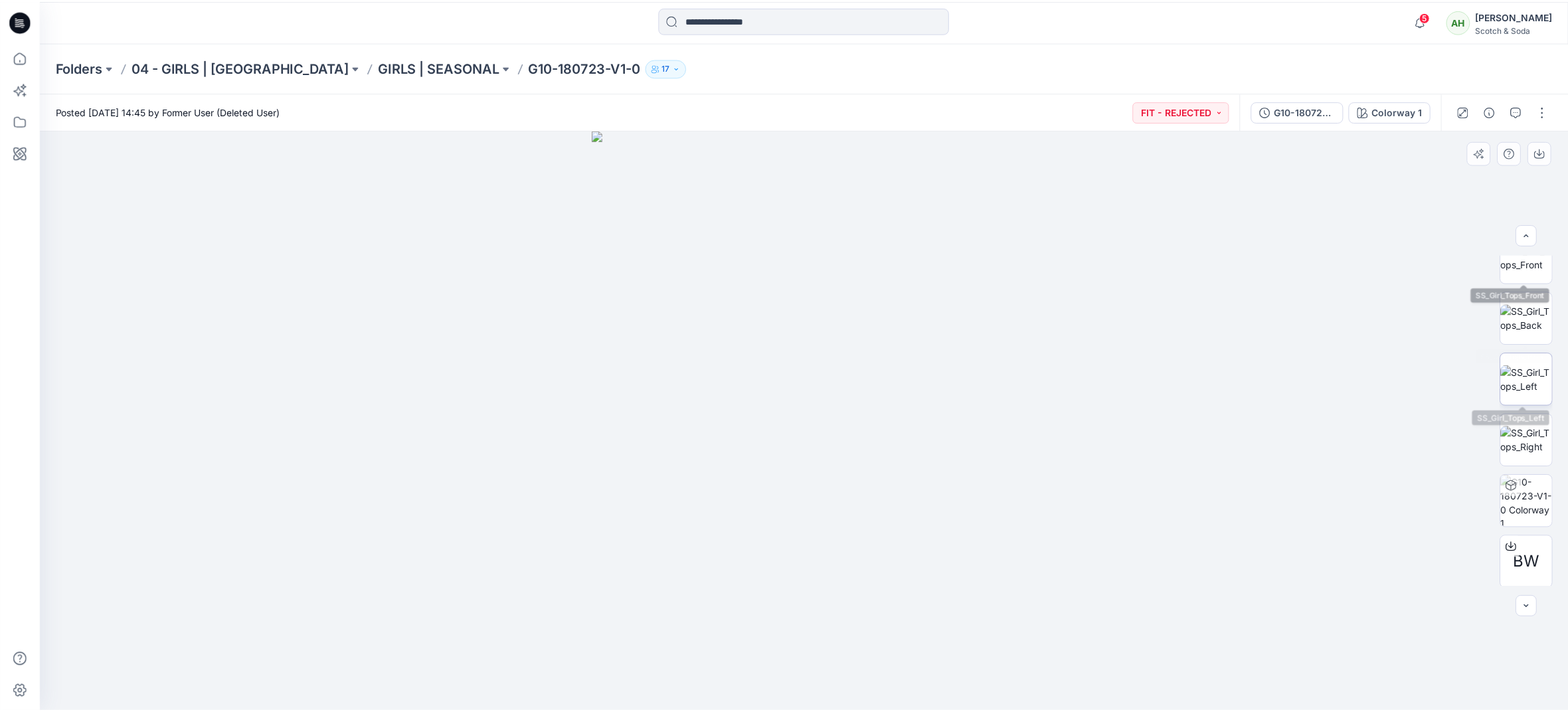
scroll to position [148, 0]
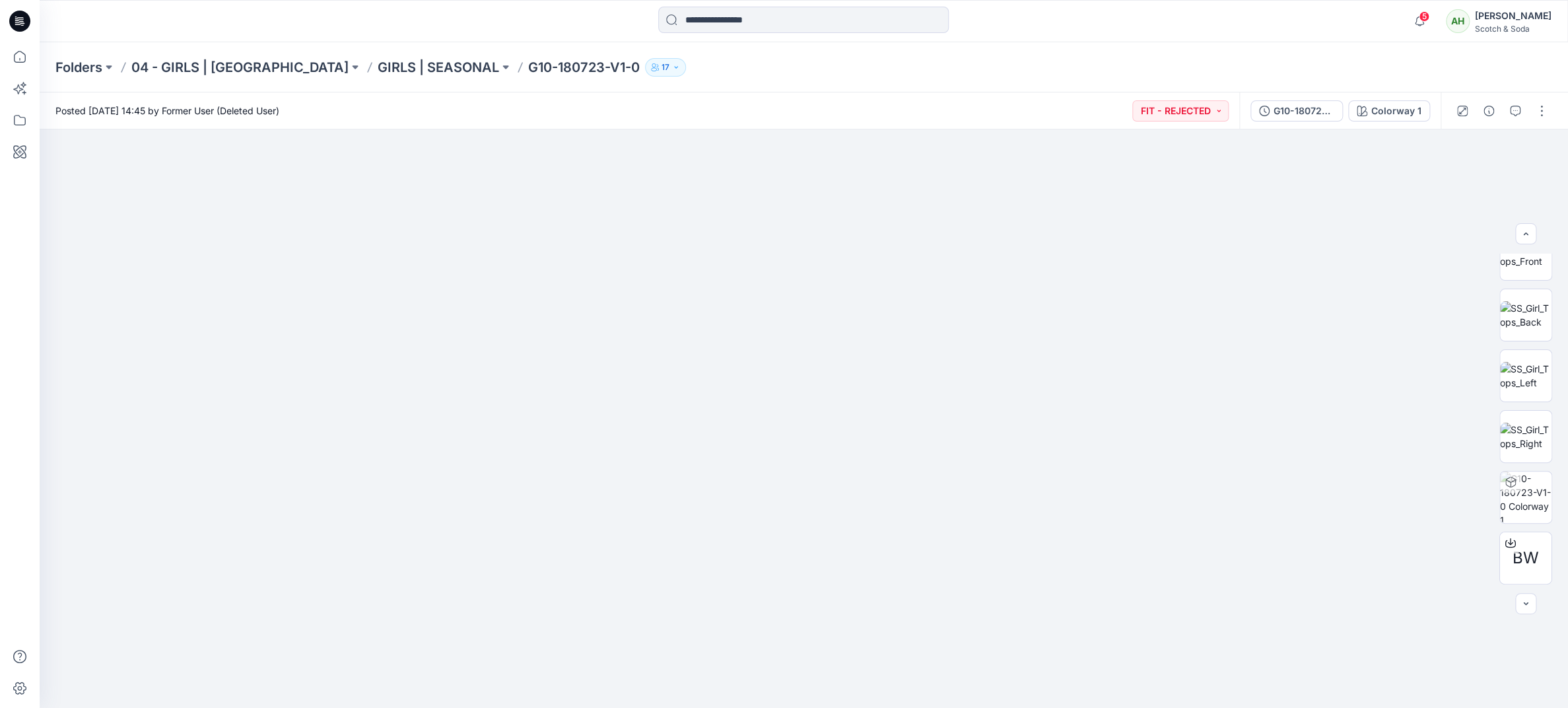
click at [552, 66] on p "G10-180723-V1-0" at bounding box center [584, 67] width 112 height 18
click at [408, 65] on p "GIRLS | SEASONAL" at bounding box center [438, 67] width 121 height 18
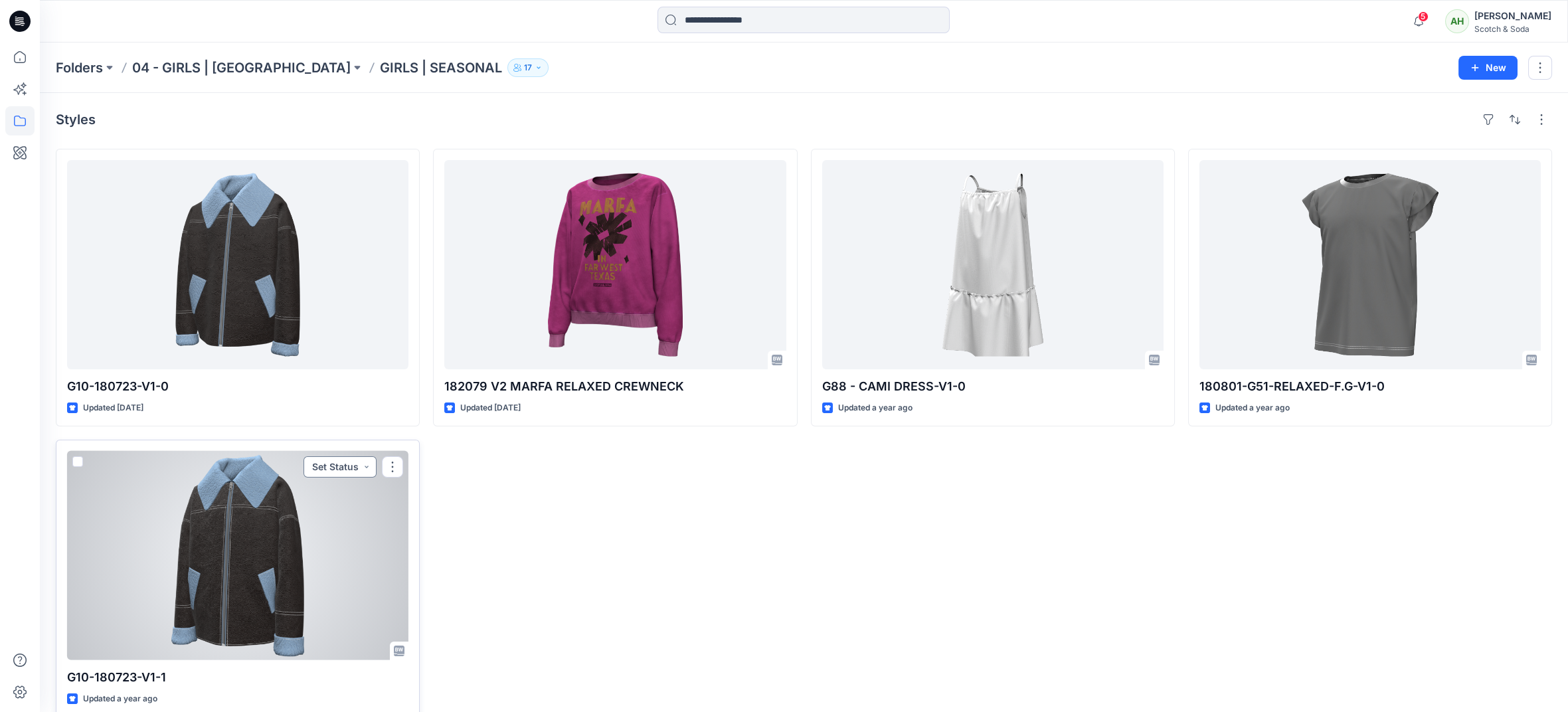
click at [364, 459] on button "Set Status" at bounding box center [340, 467] width 73 height 21
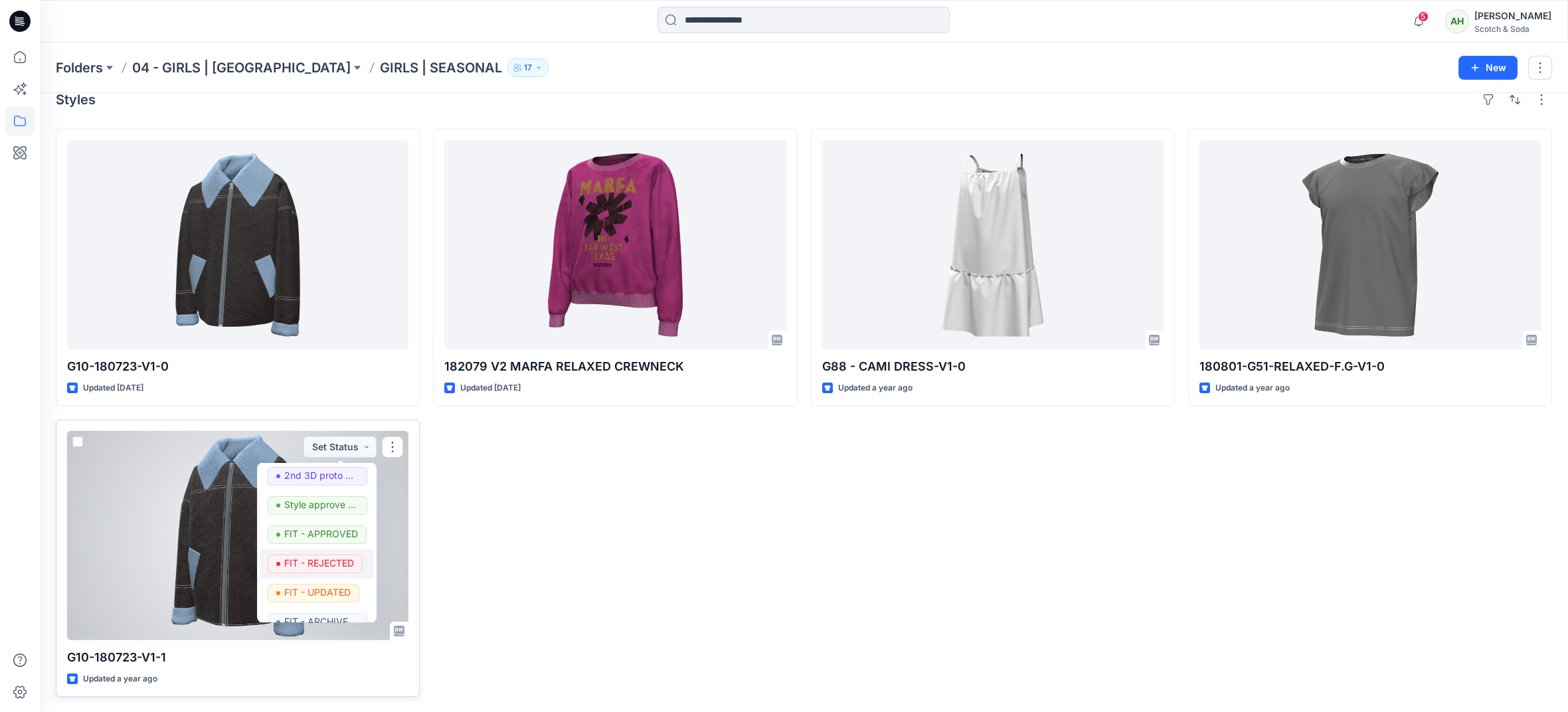
scroll to position [175, 0]
click at [318, 540] on p "FIT - APPROVED" at bounding box center [321, 538] width 74 height 18
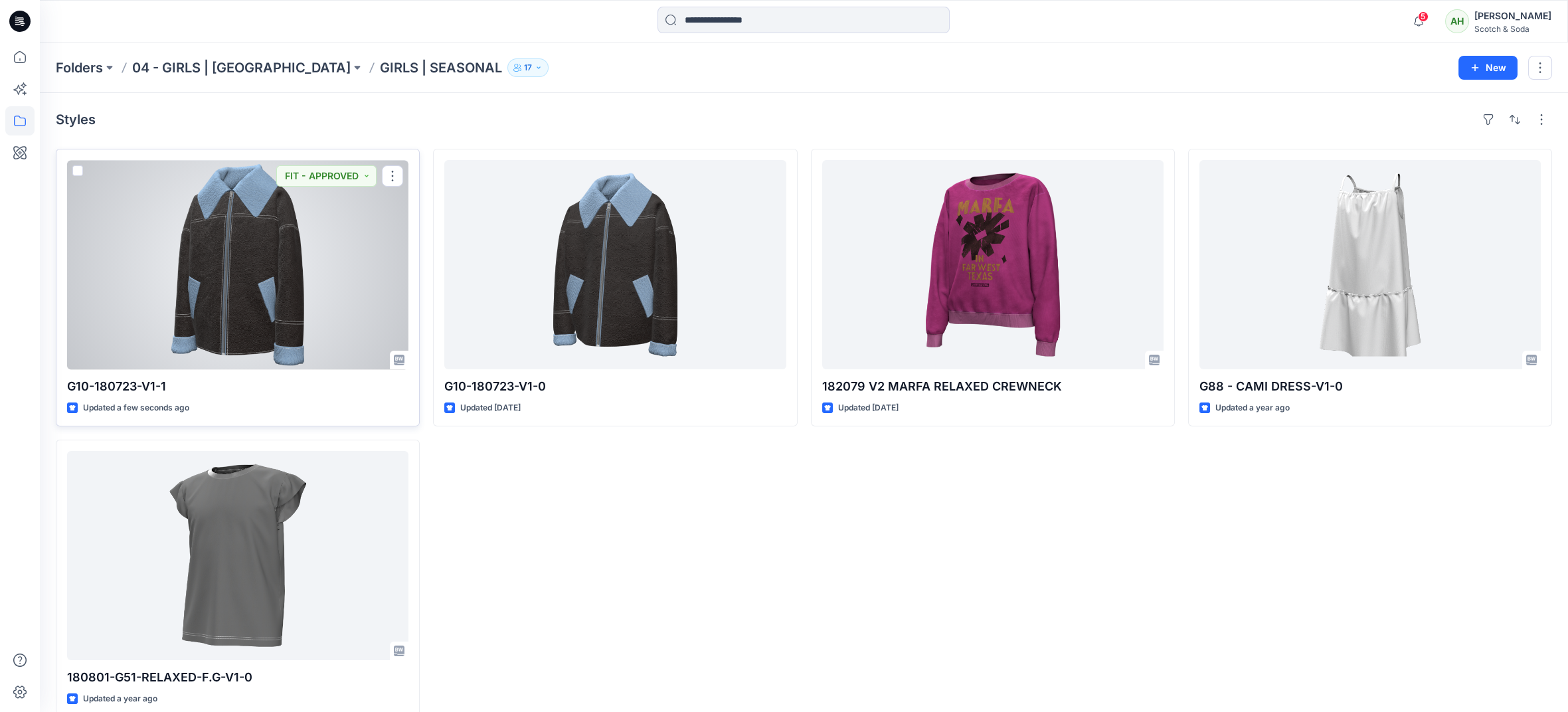
click at [326, 269] on div at bounding box center [237, 264] width 341 height 209
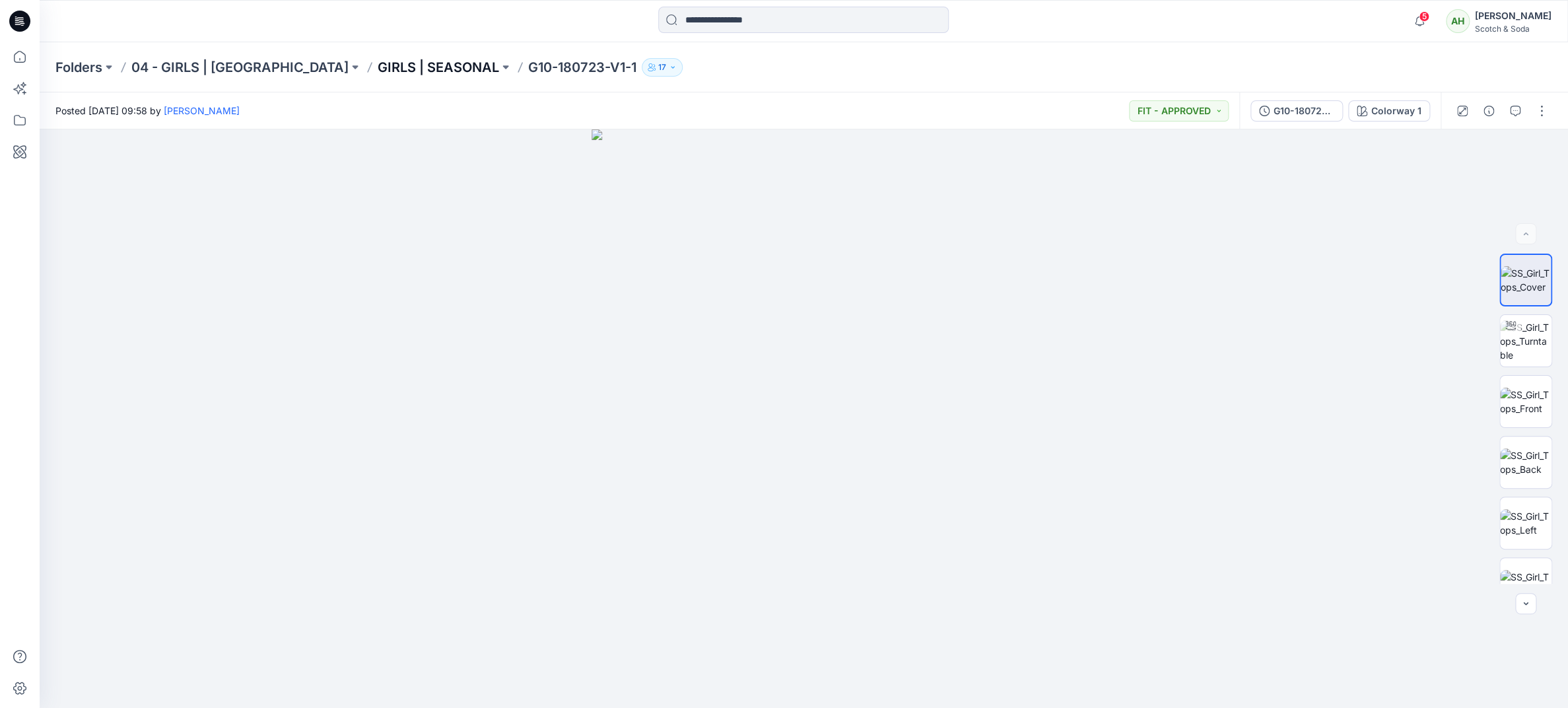
click at [427, 69] on p "GIRLS | SEASONAL" at bounding box center [438, 67] width 121 height 18
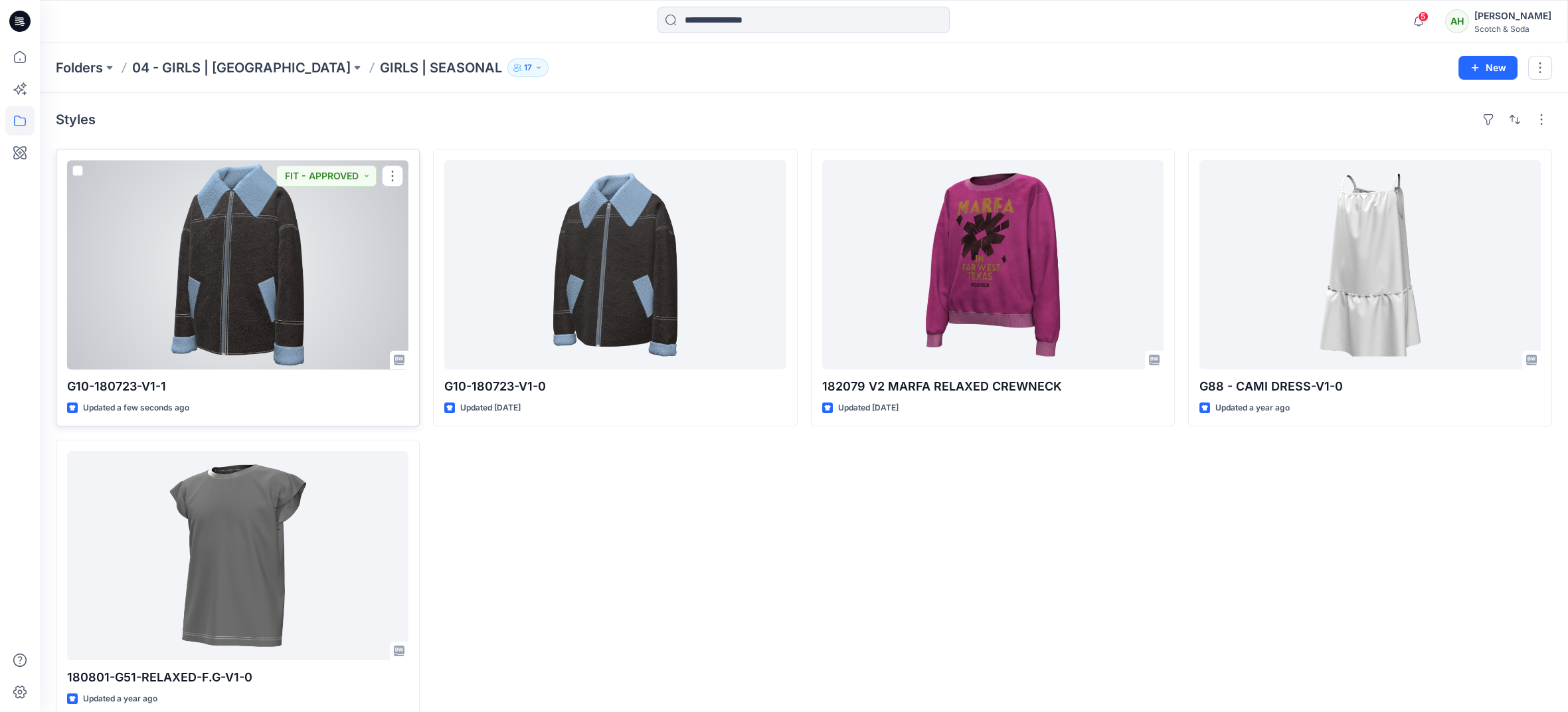
click at [233, 263] on div at bounding box center [237, 264] width 341 height 209
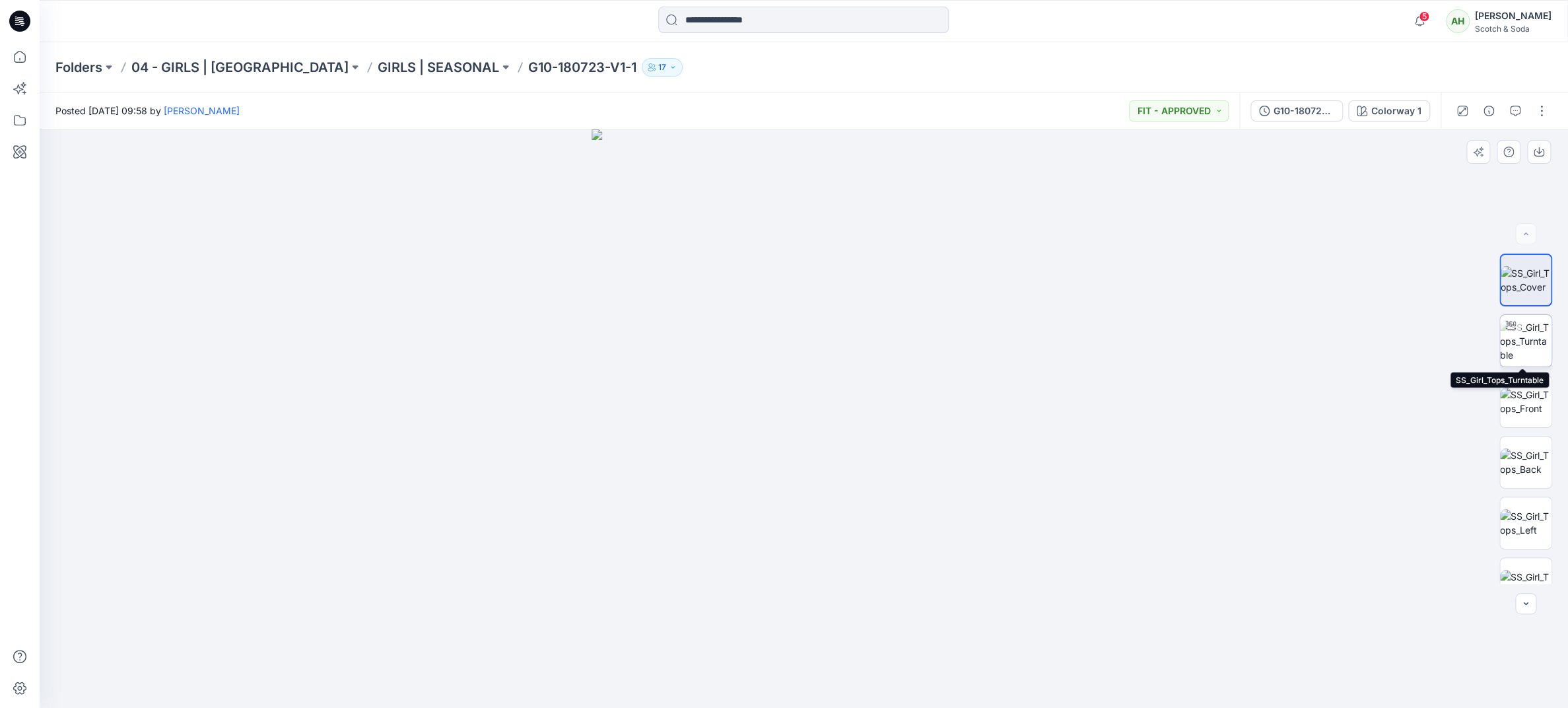
drag, startPoint x: 1527, startPoint y: 345, endPoint x: 1521, endPoint y: 345, distance: 6.0
click at [1527, 345] on img at bounding box center [1525, 341] width 52 height 41
drag, startPoint x: 1192, startPoint y: 362, endPoint x: 1094, endPoint y: 376, distance: 99.0
click at [1258, 386] on div at bounding box center [804, 418] width 1529 height 578
click at [25, 57] on icon at bounding box center [20, 57] width 12 height 12
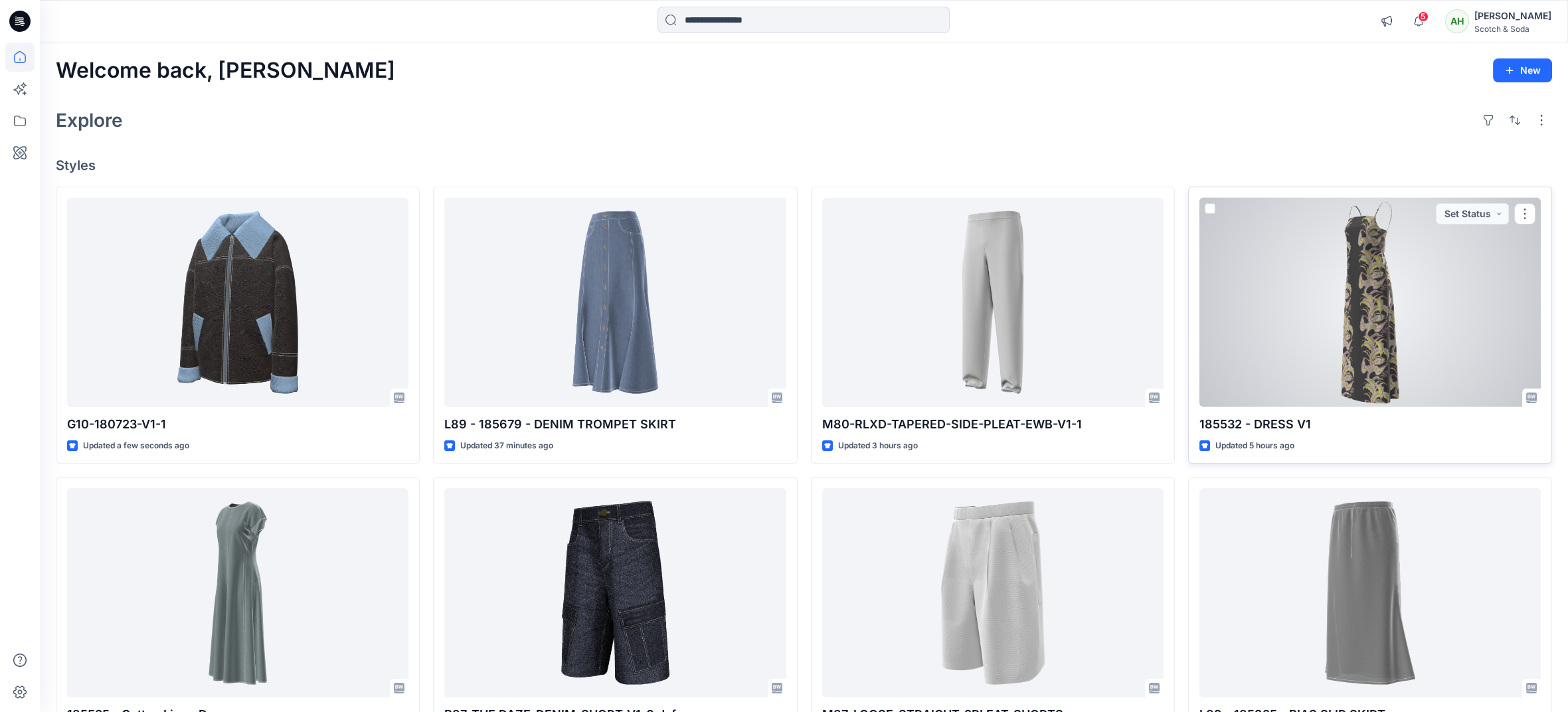
click at [1369, 310] on div at bounding box center [1370, 302] width 341 height 209
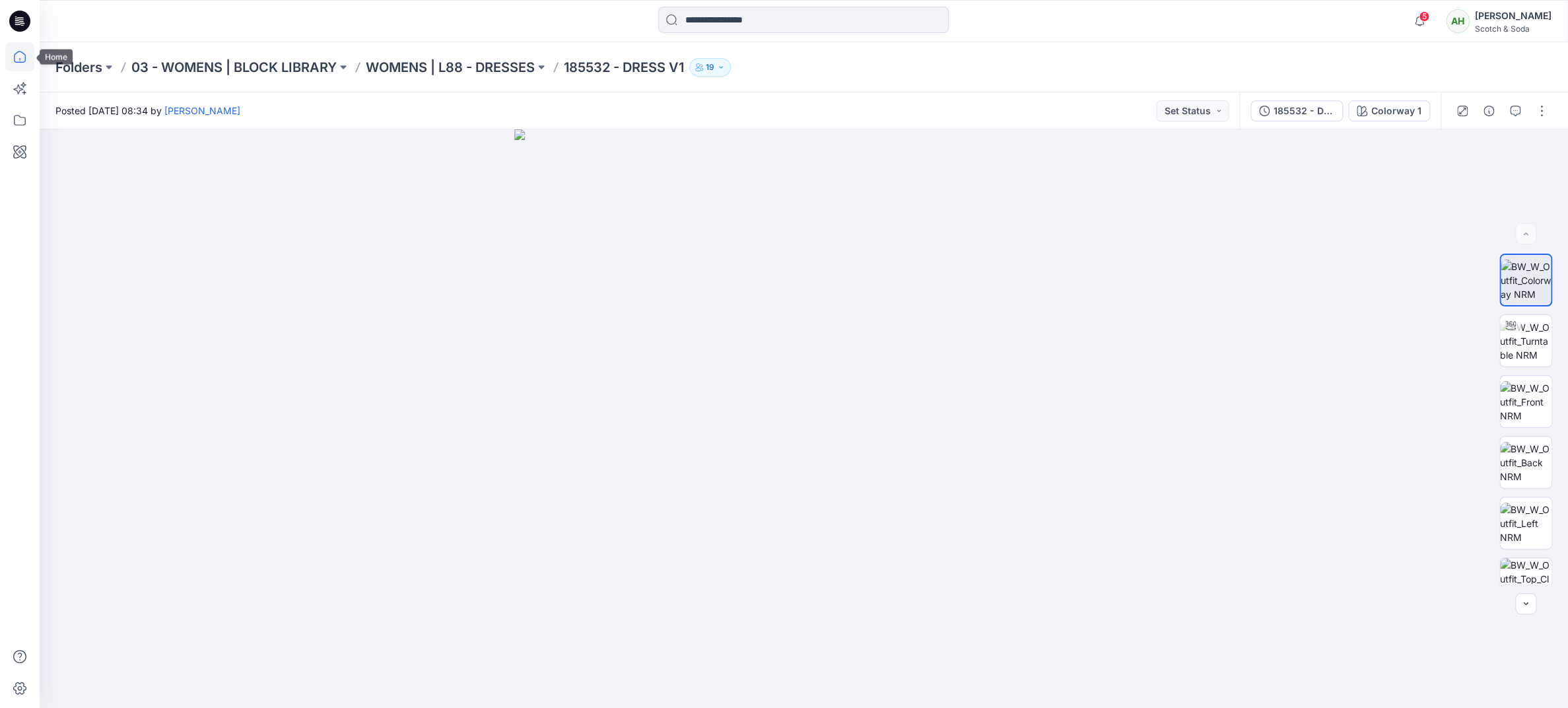
click at [24, 56] on icon at bounding box center [20, 57] width 29 height 29
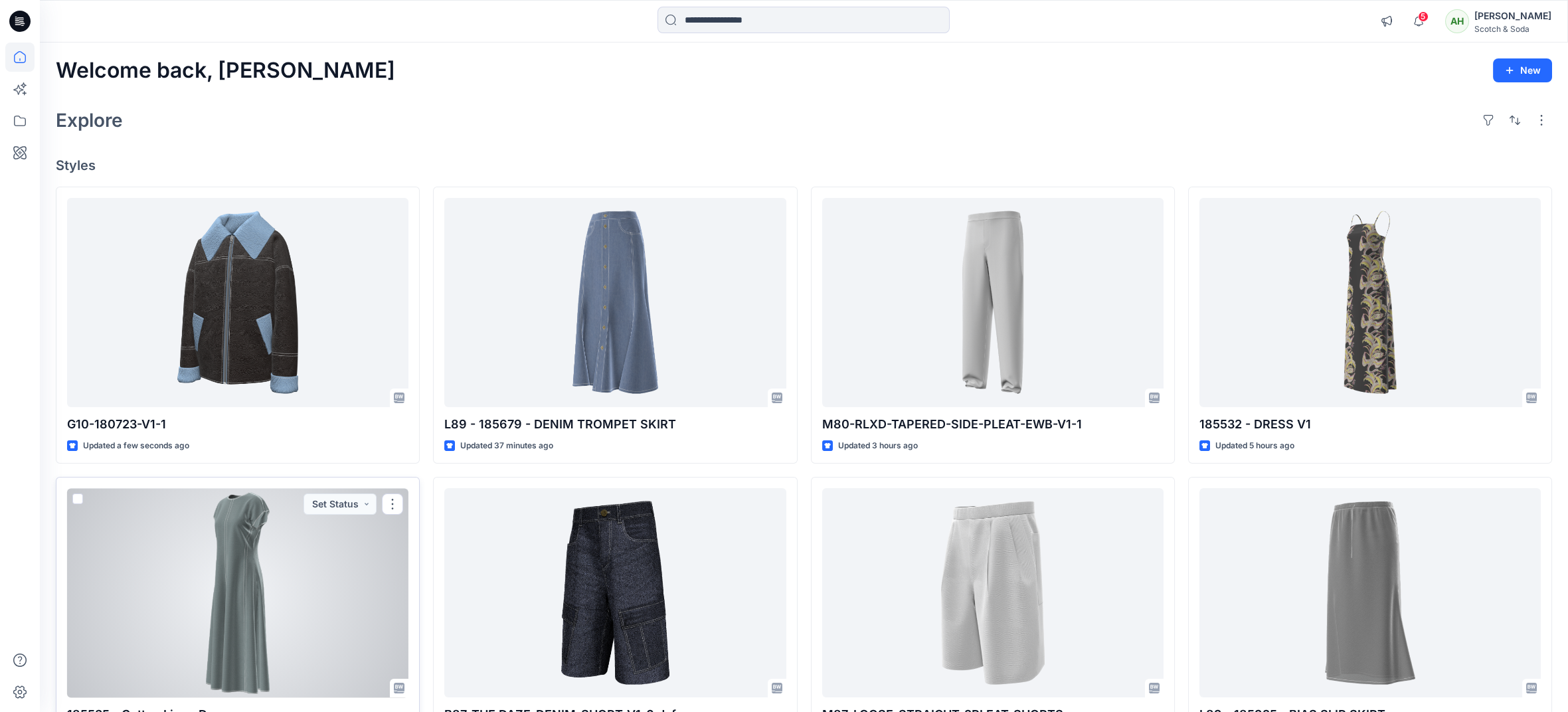
click at [243, 546] on div at bounding box center [237, 592] width 341 height 209
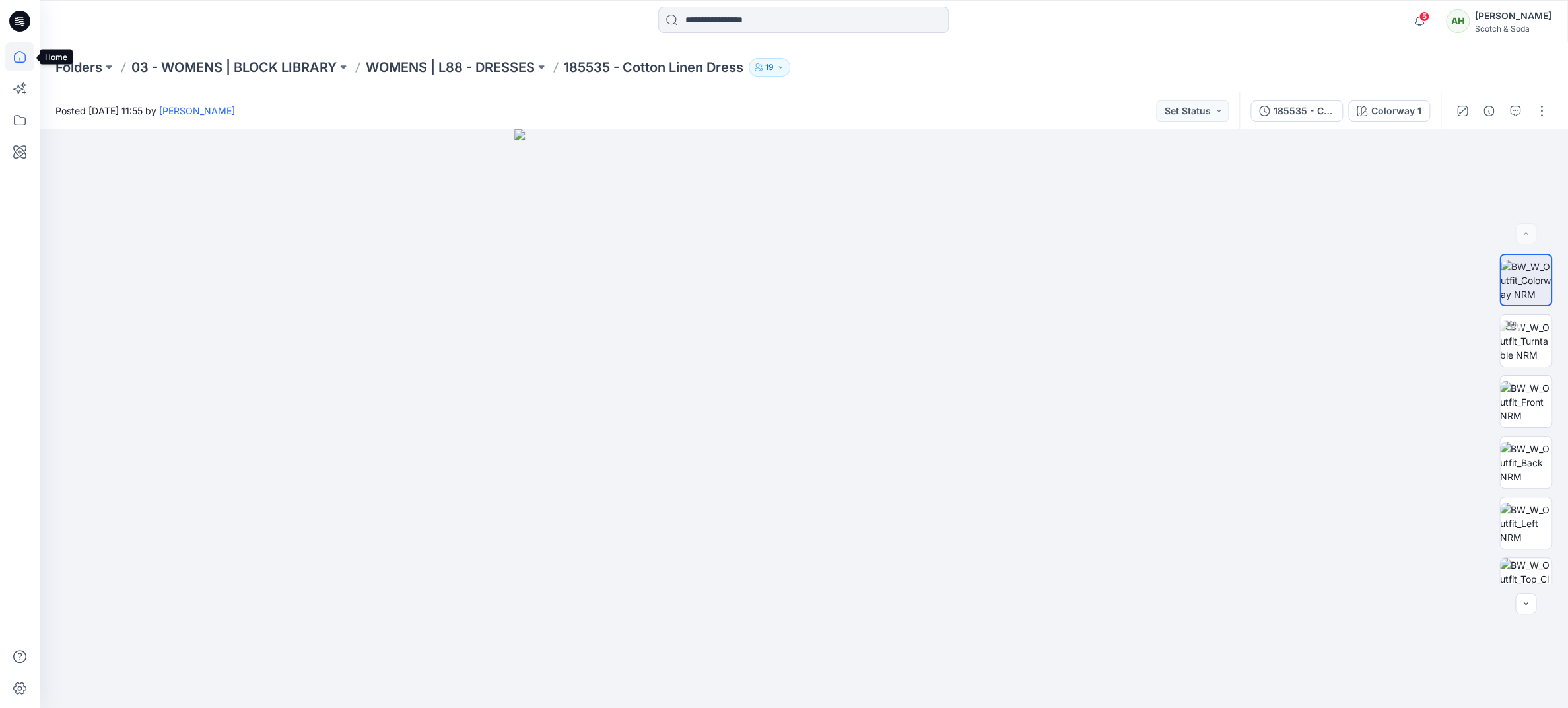
click at [17, 62] on icon at bounding box center [20, 57] width 12 height 12
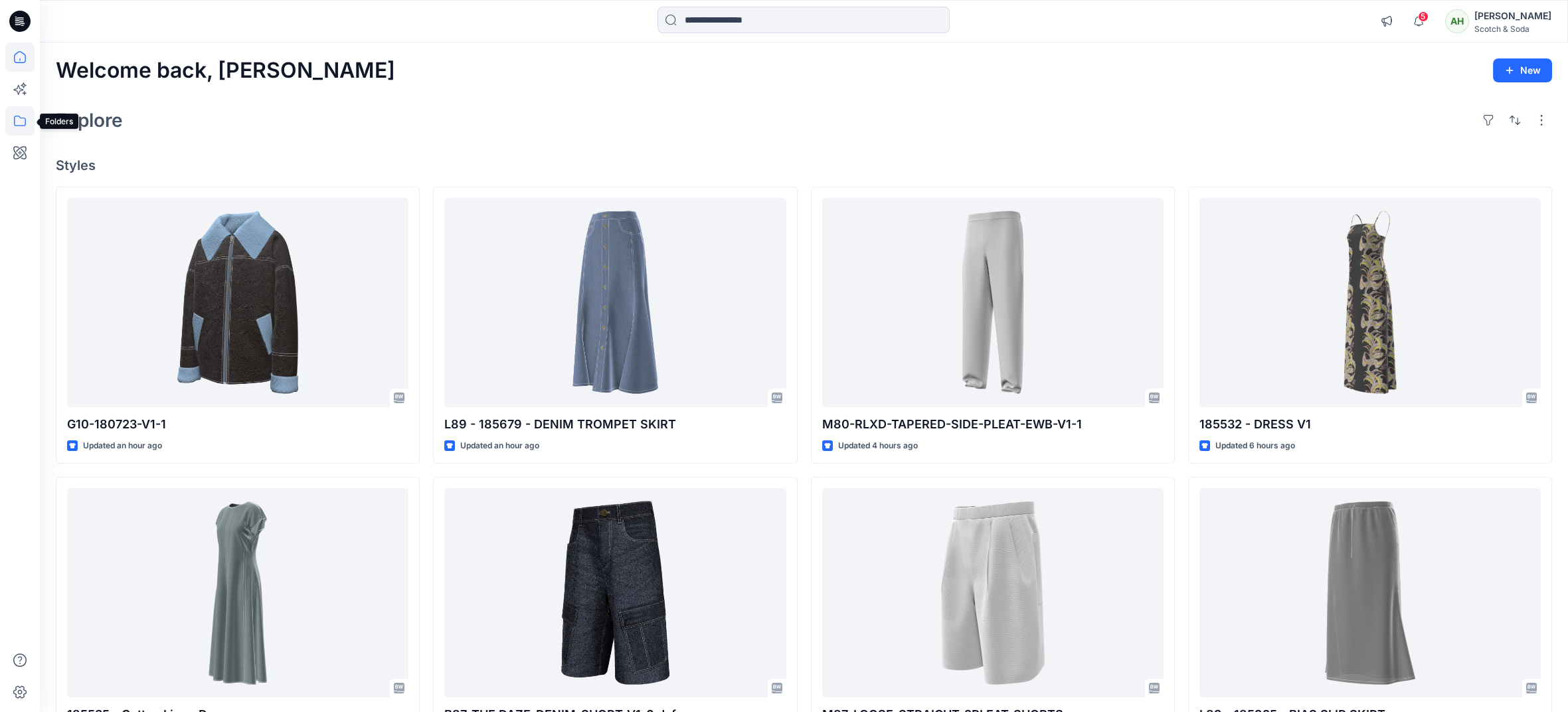
click at [26, 125] on icon at bounding box center [20, 120] width 29 height 29
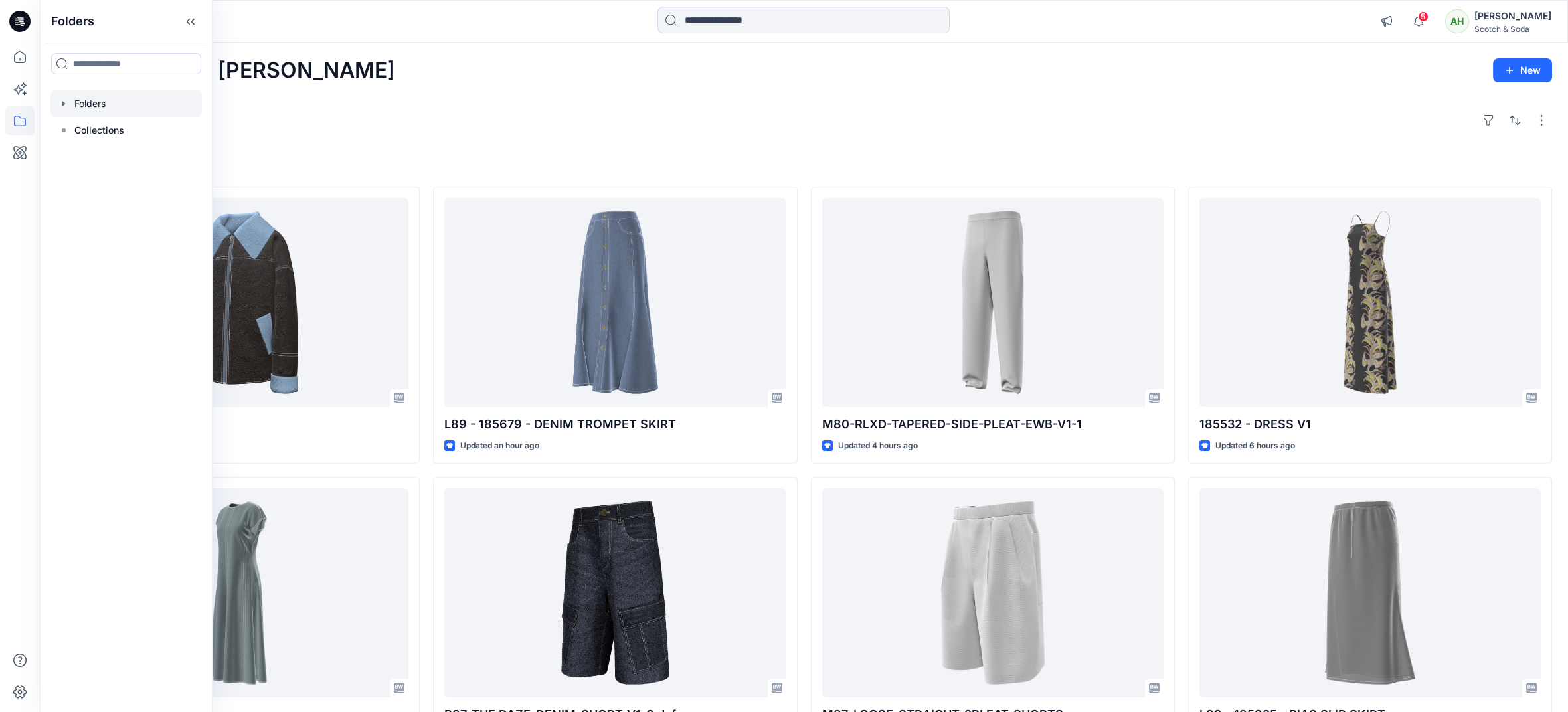
click at [96, 106] on div at bounding box center [126, 104] width 151 height 26
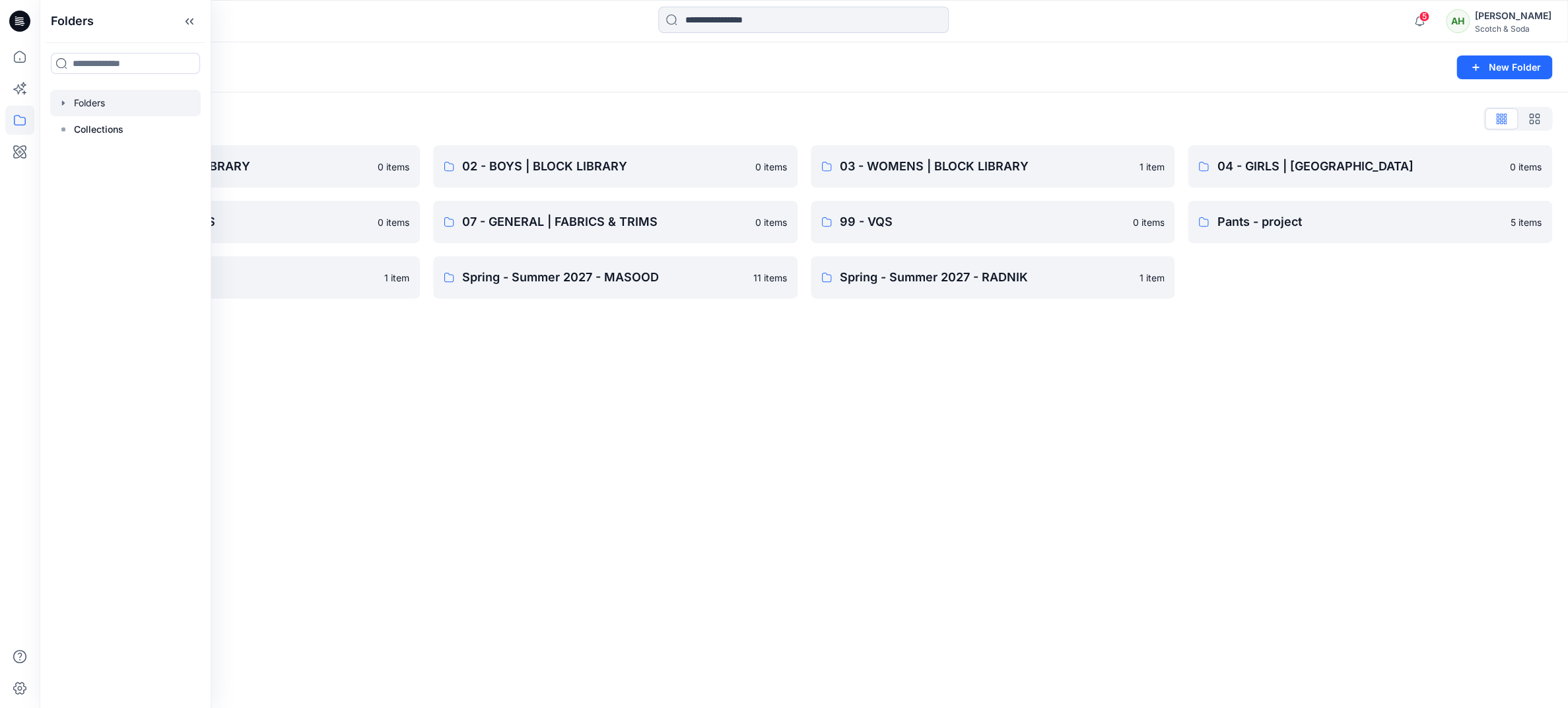
drag, startPoint x: 524, startPoint y: 527, endPoint x: 568, endPoint y: 489, distance: 58.1
click at [527, 525] on div "Folders New Folder Folders List 01 - MENS | BLOCK LIBRARY 0 items 05 - UNISEX |…" at bounding box center [804, 375] width 1529 height 665
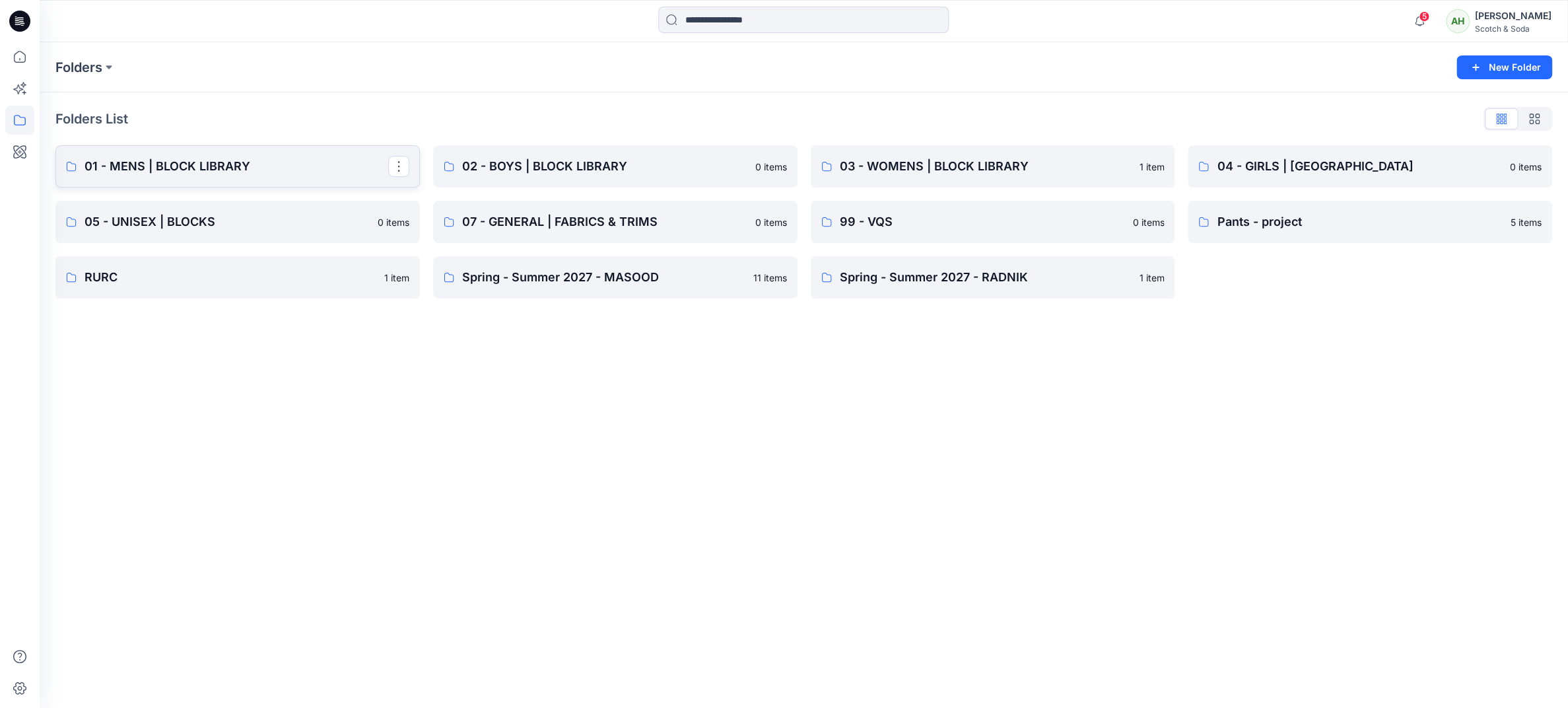
click at [229, 174] on p "01 - MENS | BLOCK LIBRARY" at bounding box center [236, 166] width 304 height 18
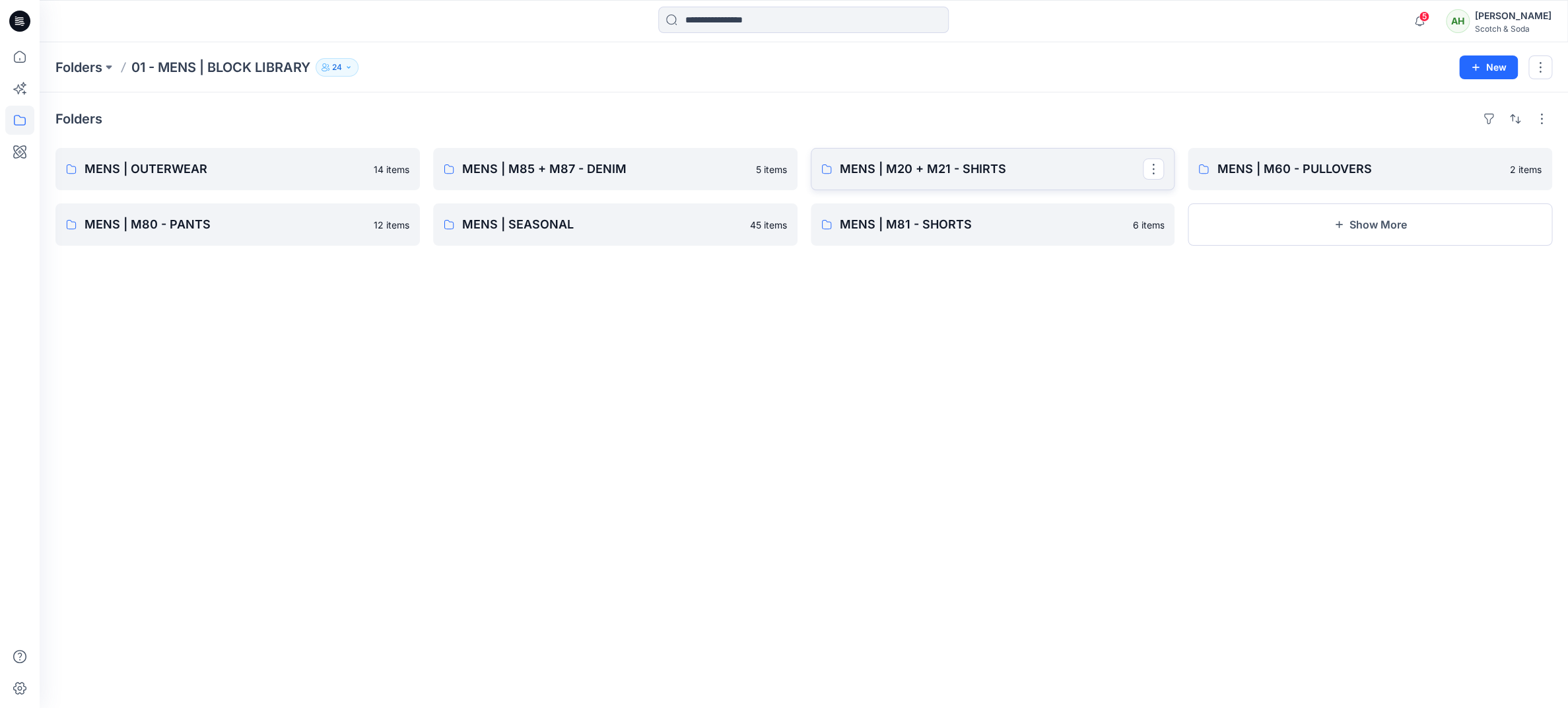
click at [1044, 166] on p "MENS | M20 + M21 - SHIRTS" at bounding box center [991, 168] width 304 height 18
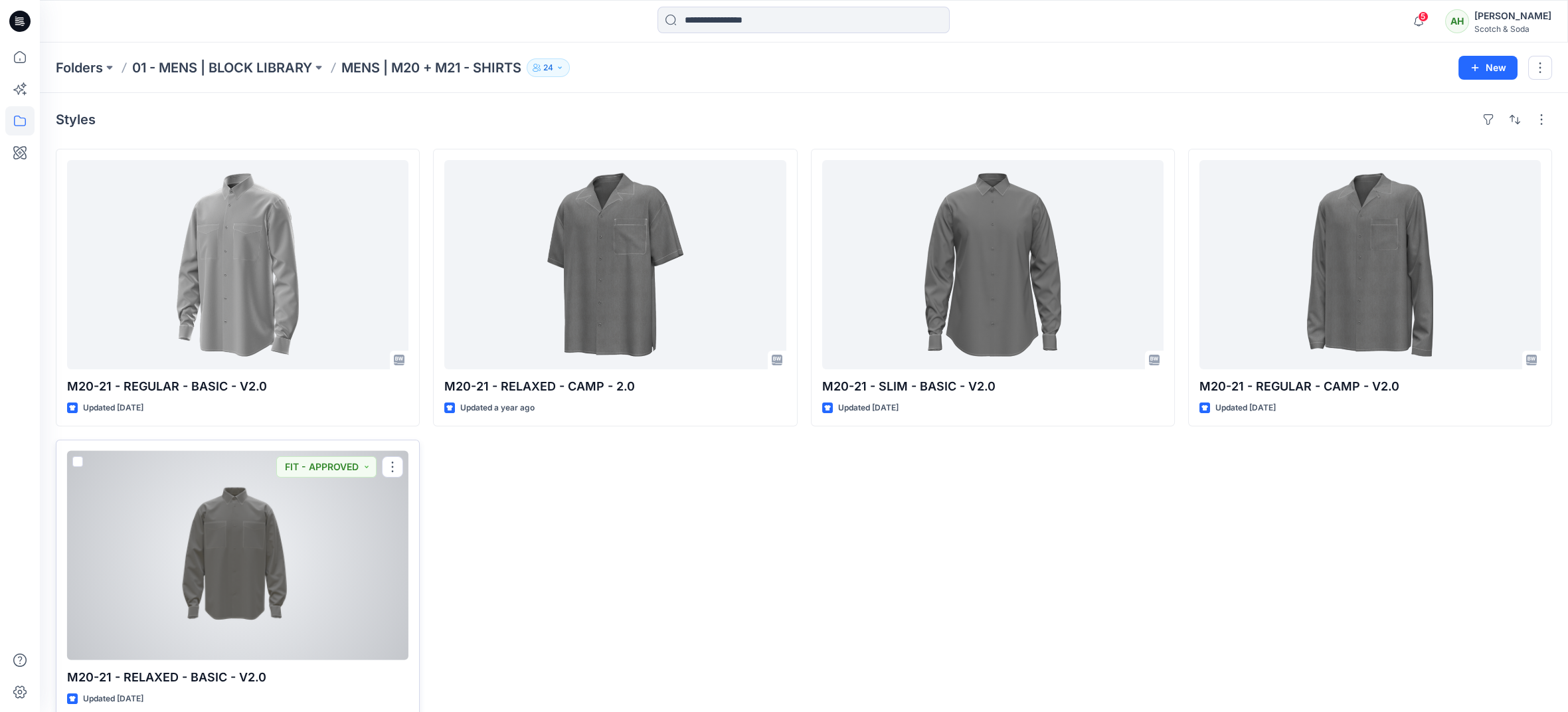
click at [233, 562] on div at bounding box center [237, 555] width 341 height 209
